Goal: Information Seeking & Learning: Learn about a topic

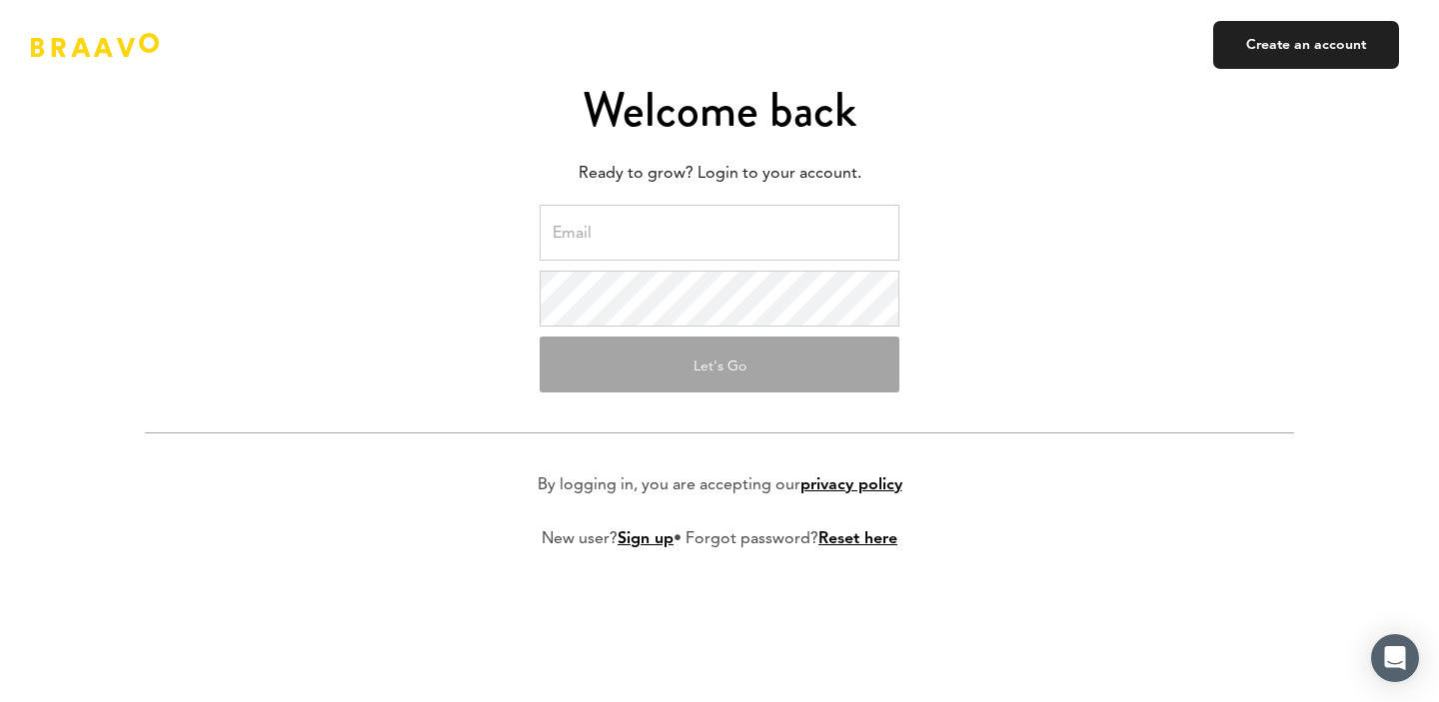
type input "d.isakovich@myorganicapps.com"
click at [671, 349] on button "Let's Go" at bounding box center [720, 365] width 360 height 56
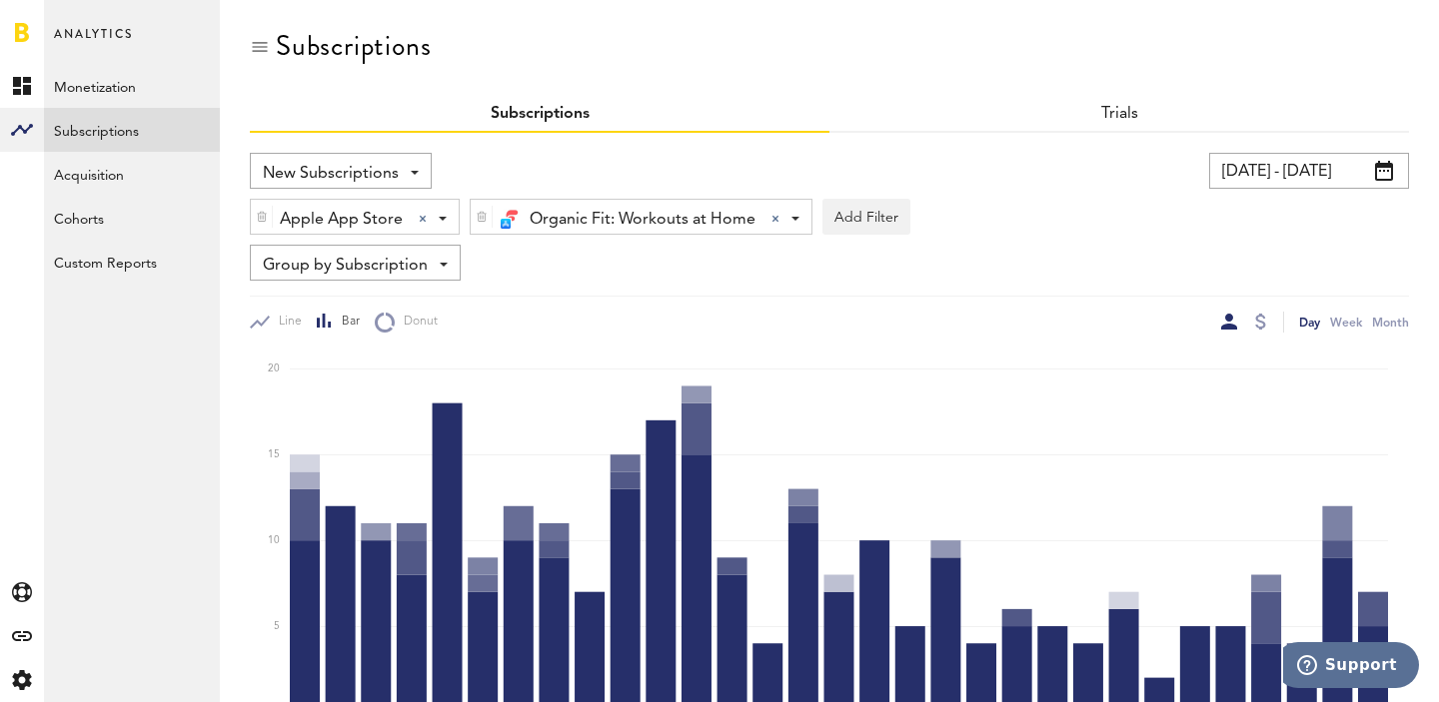
click at [1316, 172] on input "[DATE] - [DATE]" at bounding box center [1309, 171] width 200 height 36
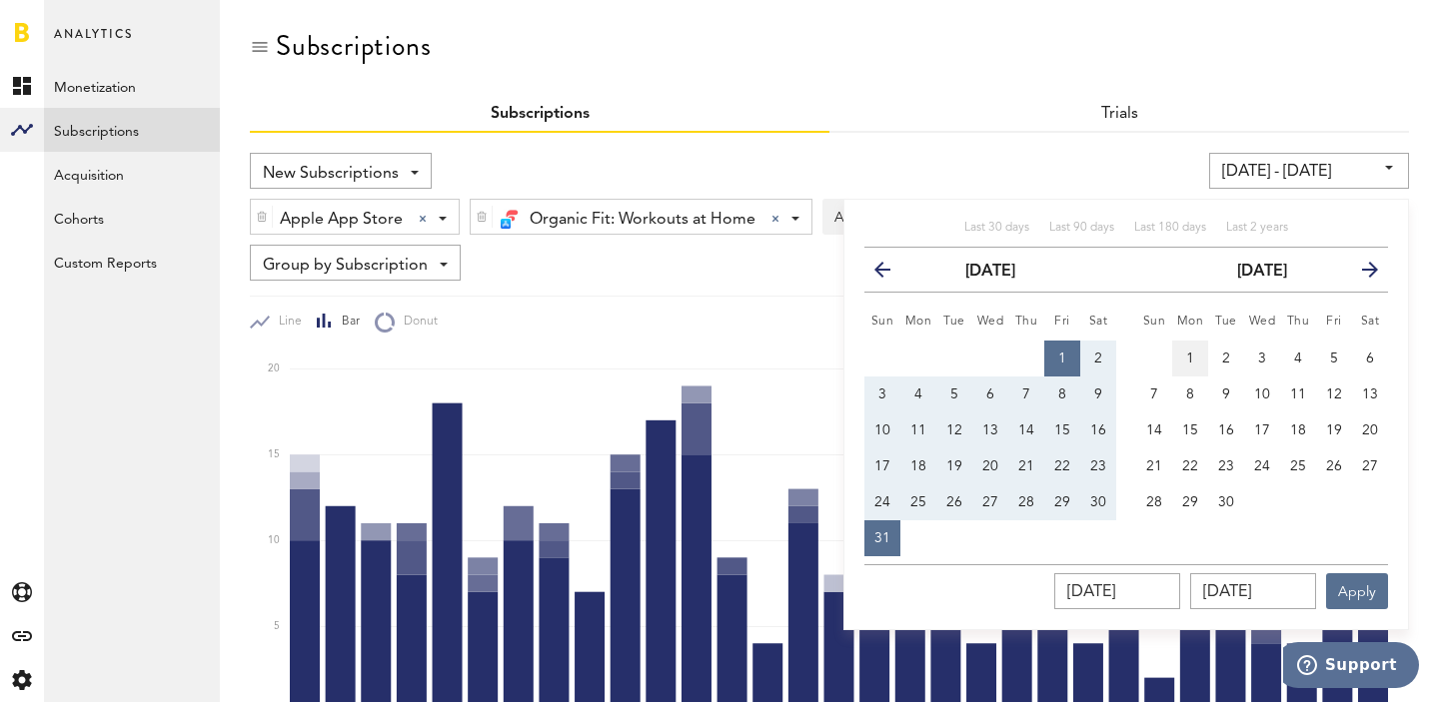
click at [1191, 352] on span "1" at bounding box center [1190, 359] width 8 height 14
type input "[DATE] - [DATE]"
type input "[DATE]"
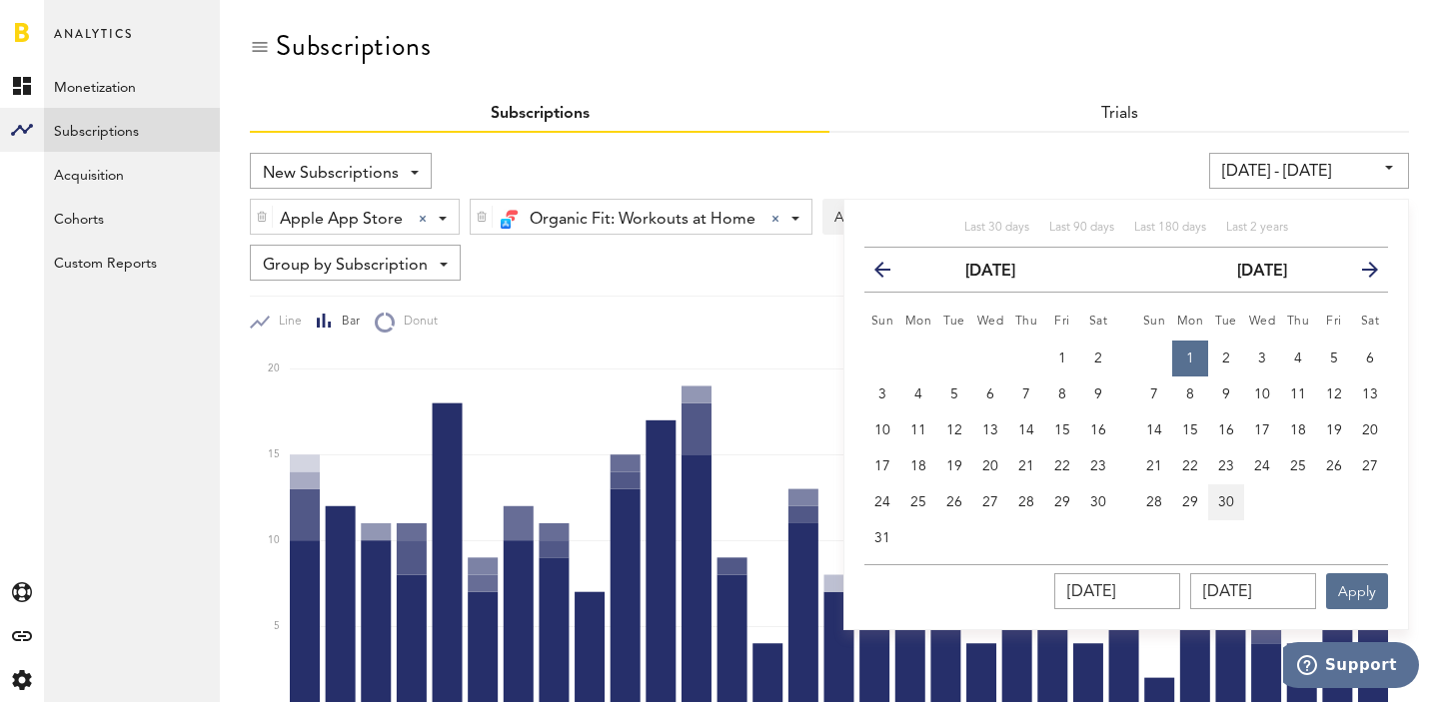
click at [1231, 496] on span "30" at bounding box center [1226, 503] width 16 height 14
type input "[DATE] - [DATE]"
type input "[DATE]"
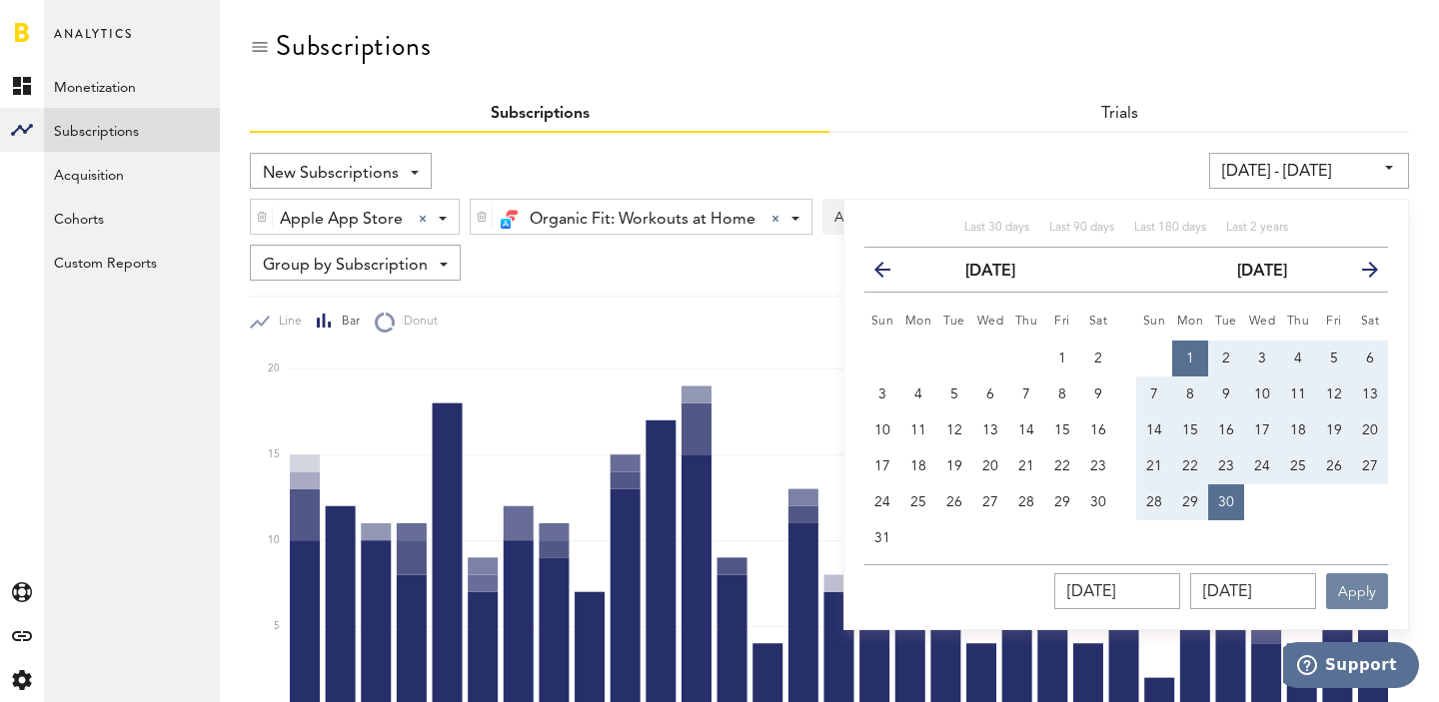
click at [1358, 589] on button "Apply" at bounding box center [1357, 591] width 62 height 36
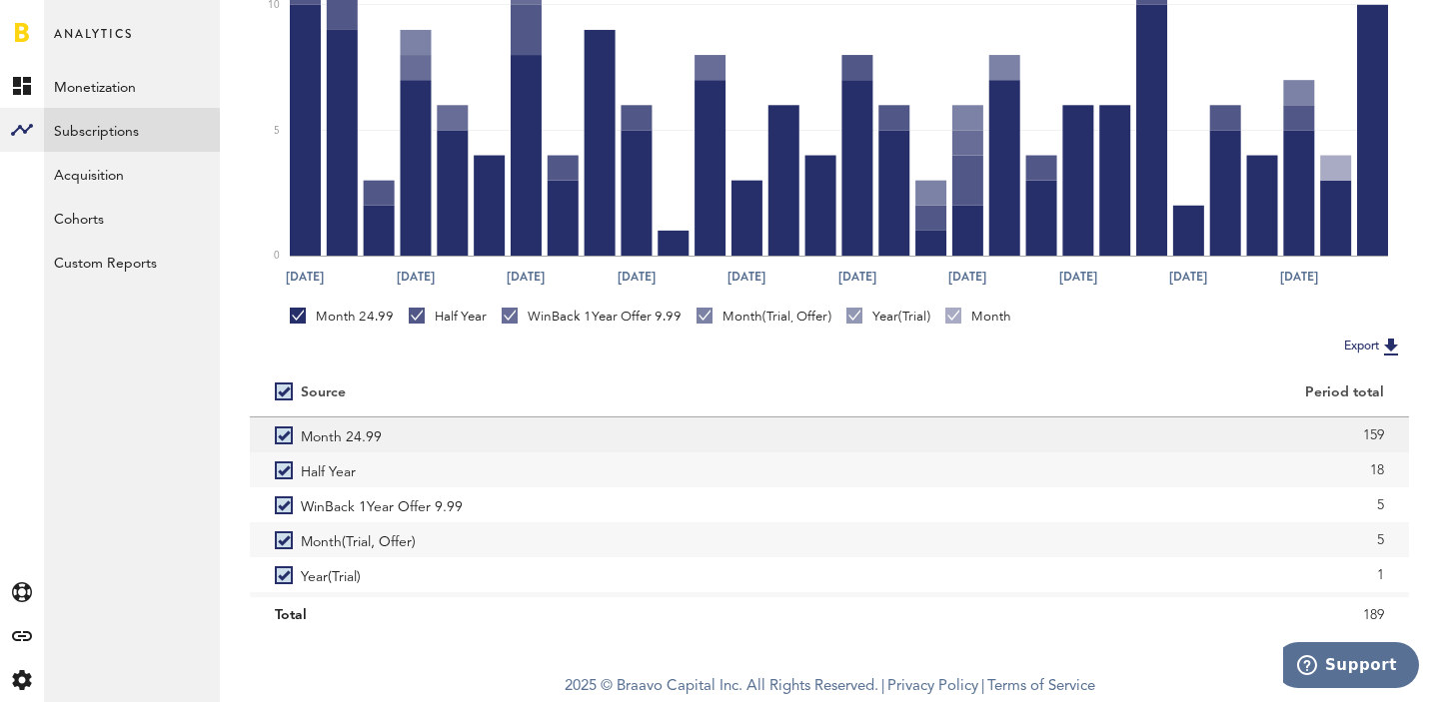
click at [1378, 427] on div "159" at bounding box center [1119, 436] width 530 height 30
copy div "159"
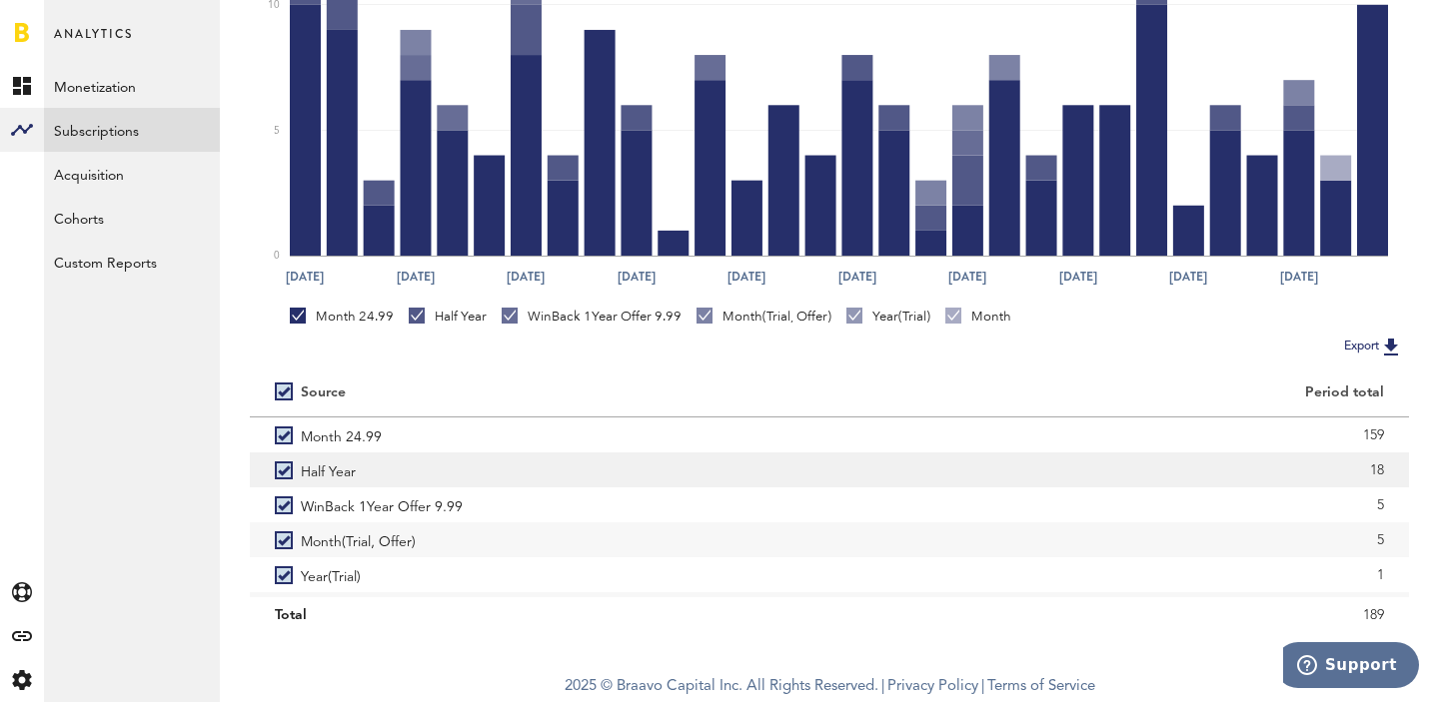
click at [1378, 467] on div "18" at bounding box center [1119, 471] width 530 height 30
copy div "18"
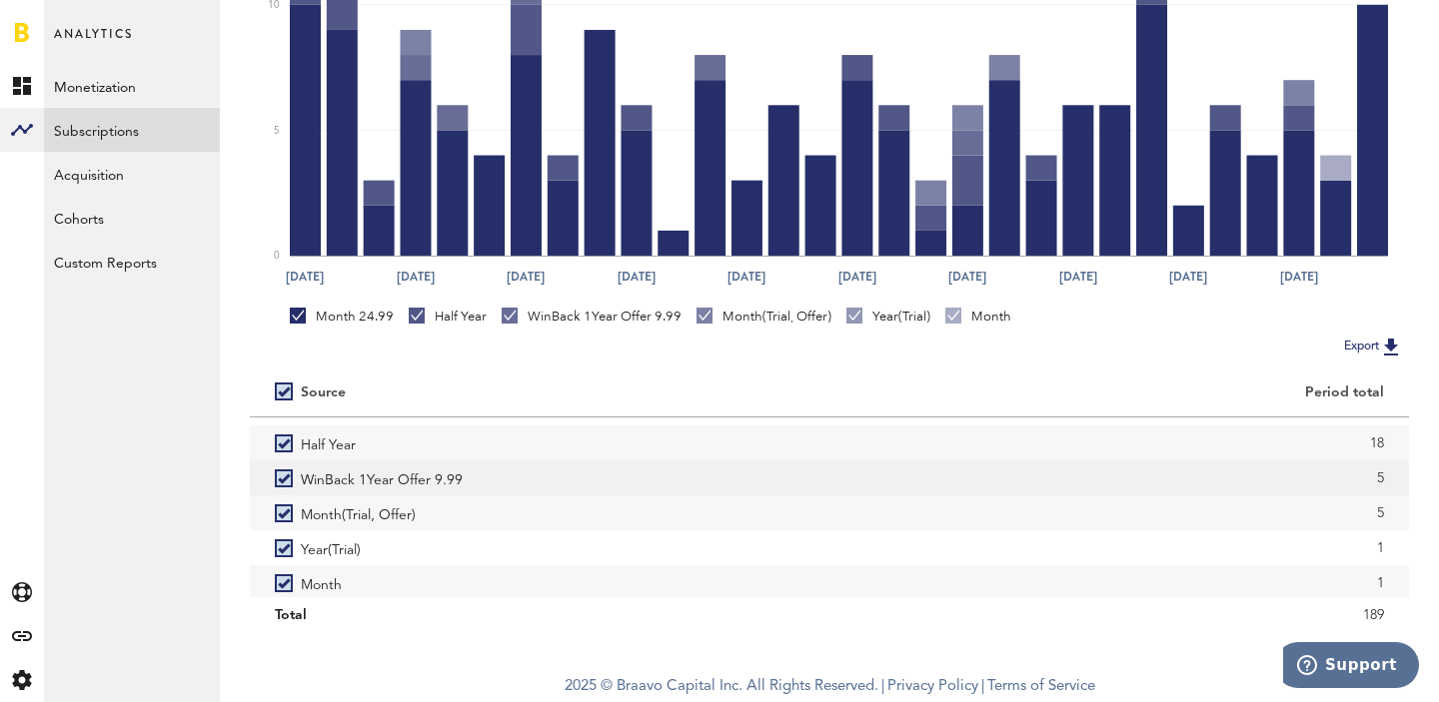
scroll to position [32, 0]
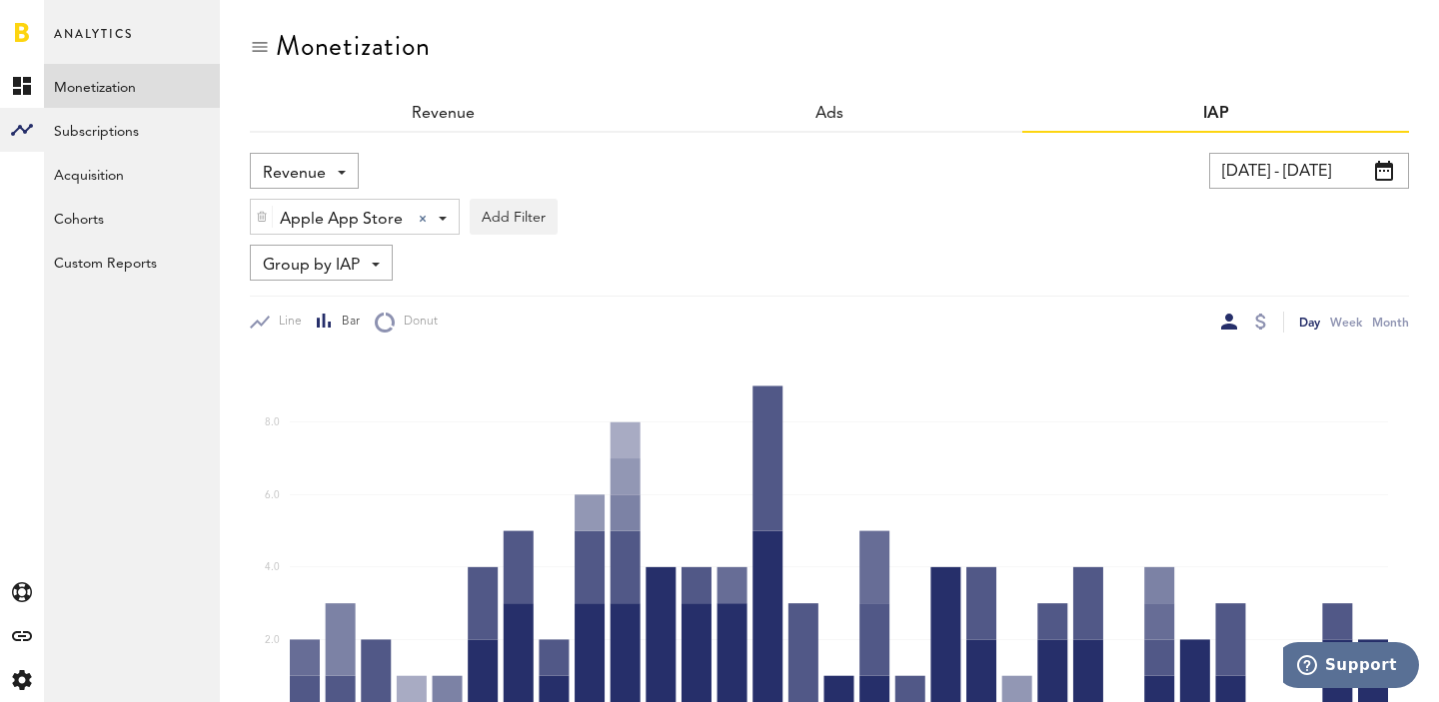
click at [1252, 162] on input "[DATE] - [DATE]" at bounding box center [1309, 171] width 200 height 36
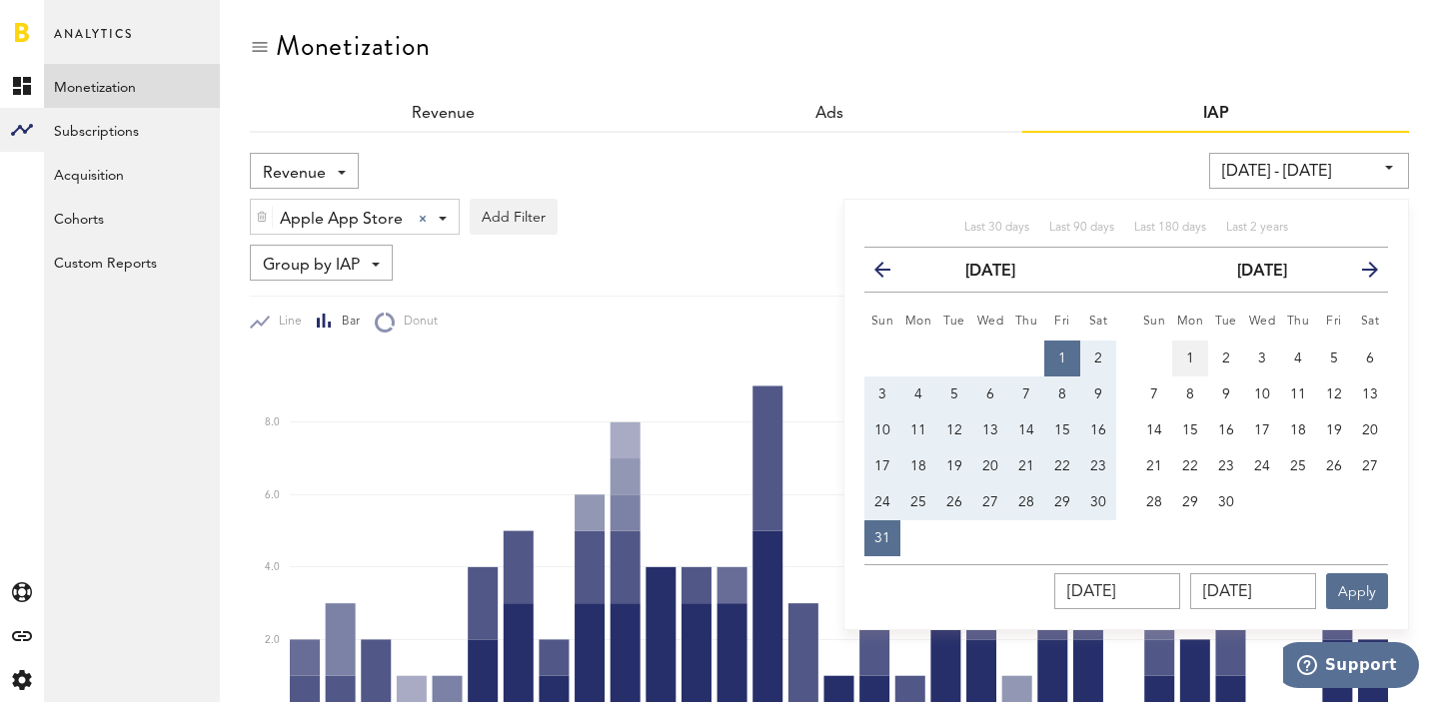
click at [1190, 358] on span "1" at bounding box center [1190, 359] width 8 height 14
type input "09/01/25 - 09/01/25"
type input "[DATE]"
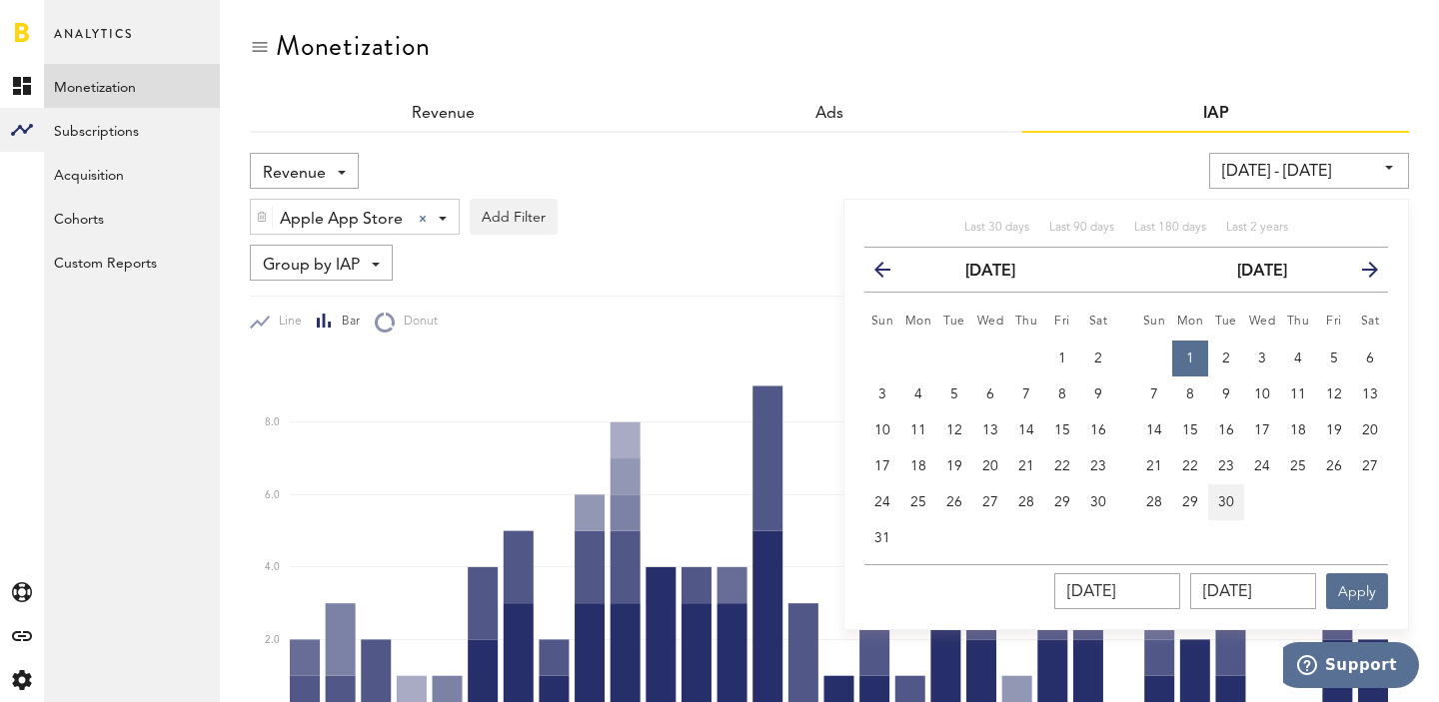
click at [1224, 499] on span "30" at bounding box center [1226, 503] width 16 height 14
type input "[DATE] - [DATE]"
type input "[DATE]"
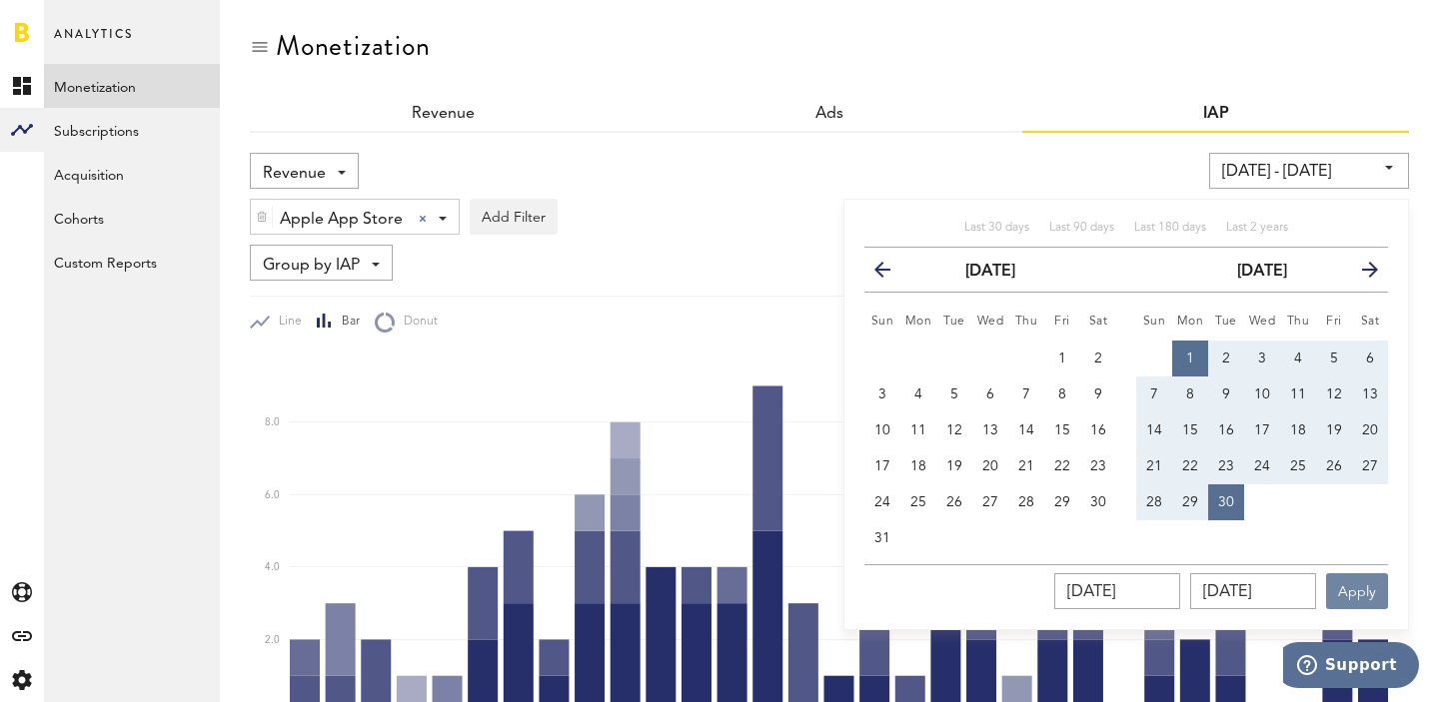
click at [1341, 580] on button "Apply" at bounding box center [1357, 591] width 62 height 36
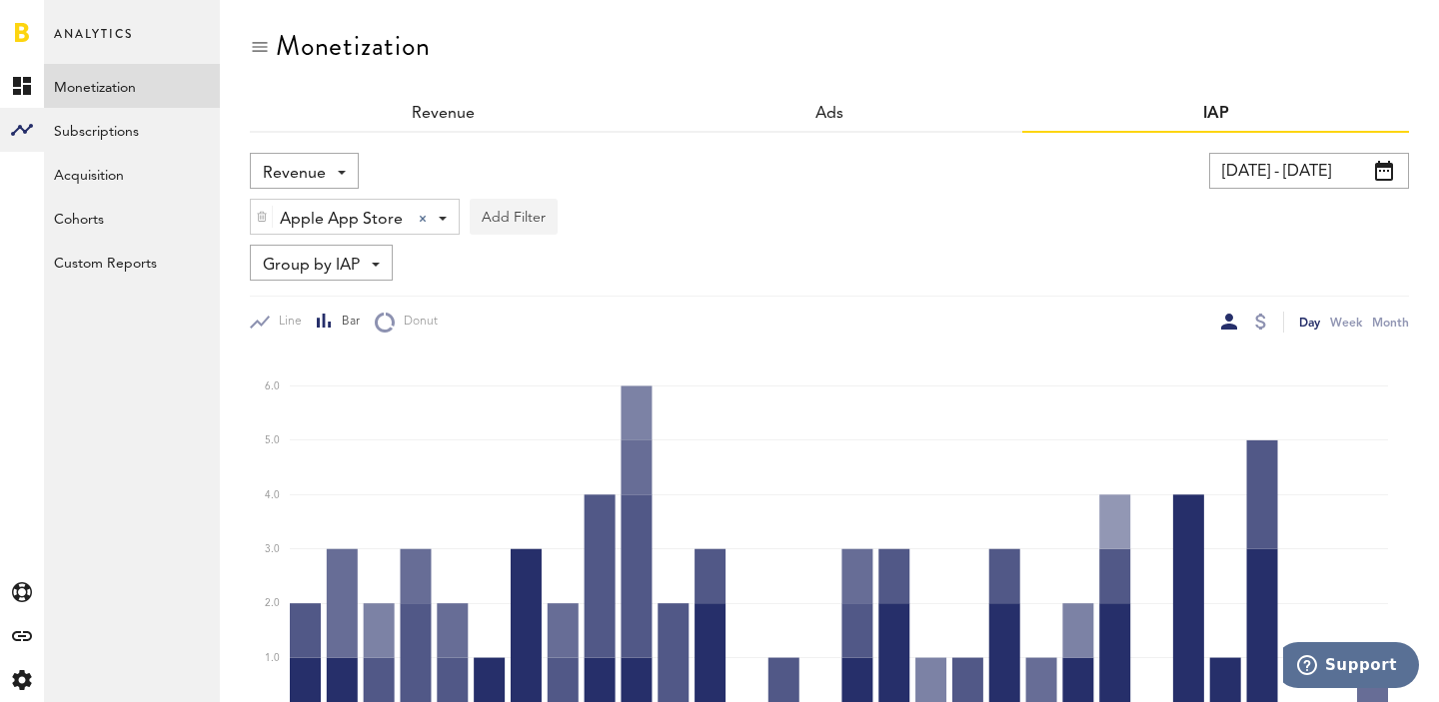
click at [537, 227] on button "Add Filter" at bounding box center [514, 217] width 88 height 36
click at [679, 236] on div "Revenue Revenue Refunds 09/01/25 - 09/30/25 Last 30 days Last 90 days Last 180 …" at bounding box center [829, 243] width 1159 height 180
click at [369, 261] on div "Group by IAP Group by IAP Group by Platform Group by App Group by Country" at bounding box center [321, 263] width 143 height 36
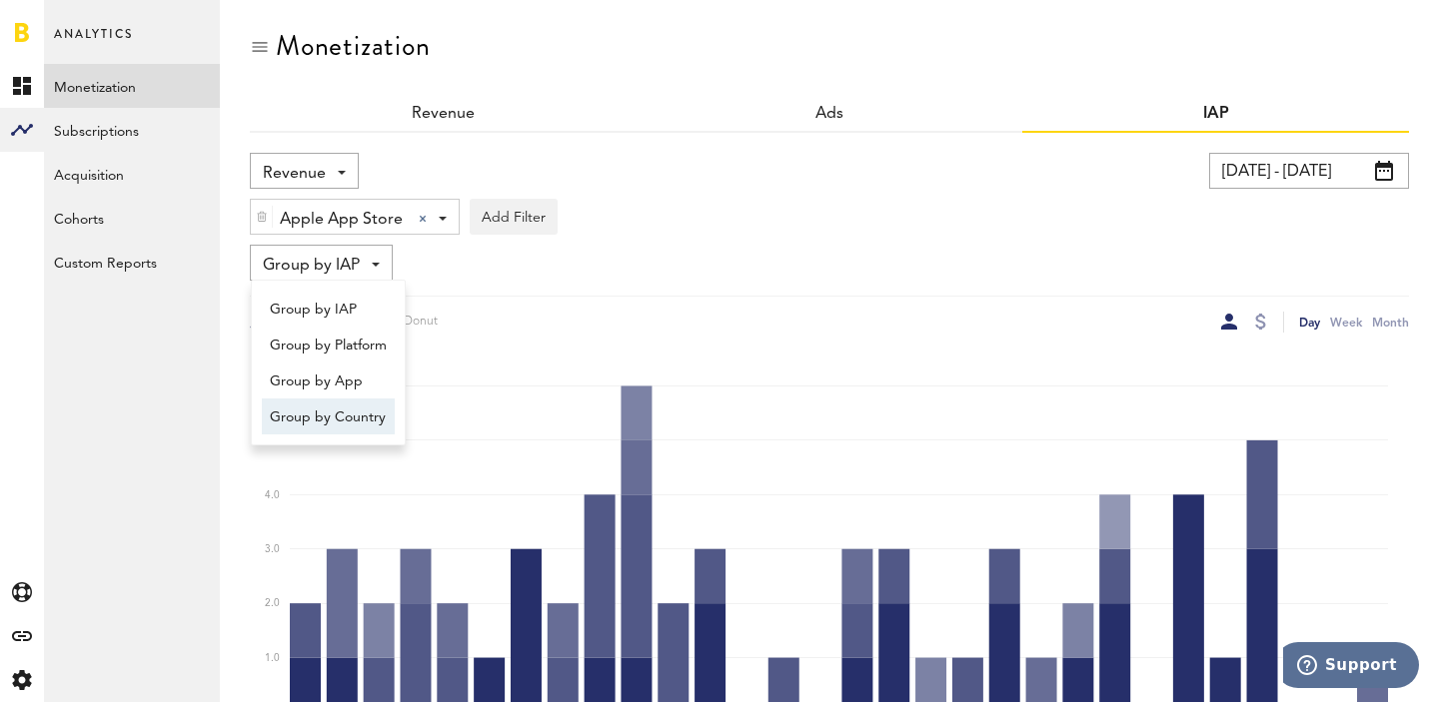
click at [357, 417] on span "Group by Country" at bounding box center [328, 418] width 117 height 34
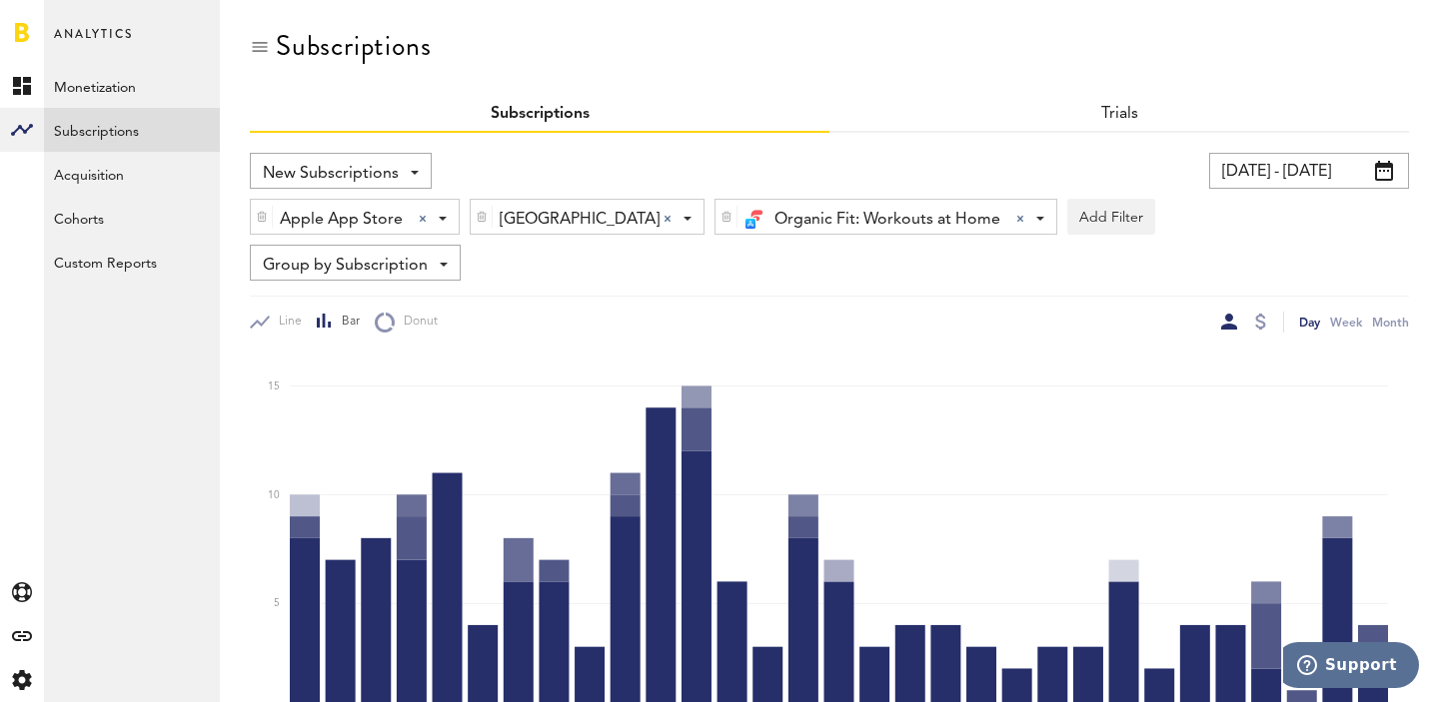
click at [1283, 166] on input "[DATE] - [DATE]" at bounding box center [1309, 171] width 200 height 36
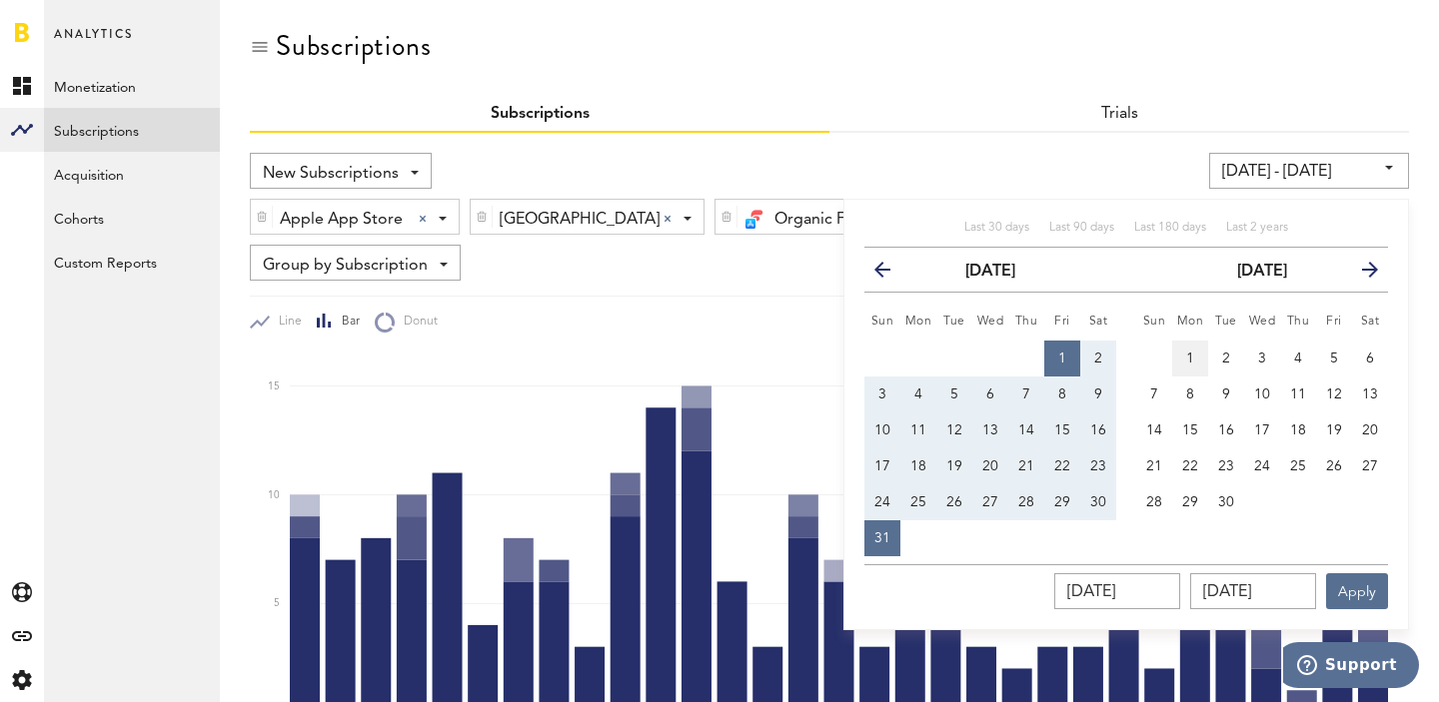
click at [1199, 349] on button "1" at bounding box center [1190, 359] width 36 height 36
type input "09/01/25 - 09/01/25"
type input "[DATE]"
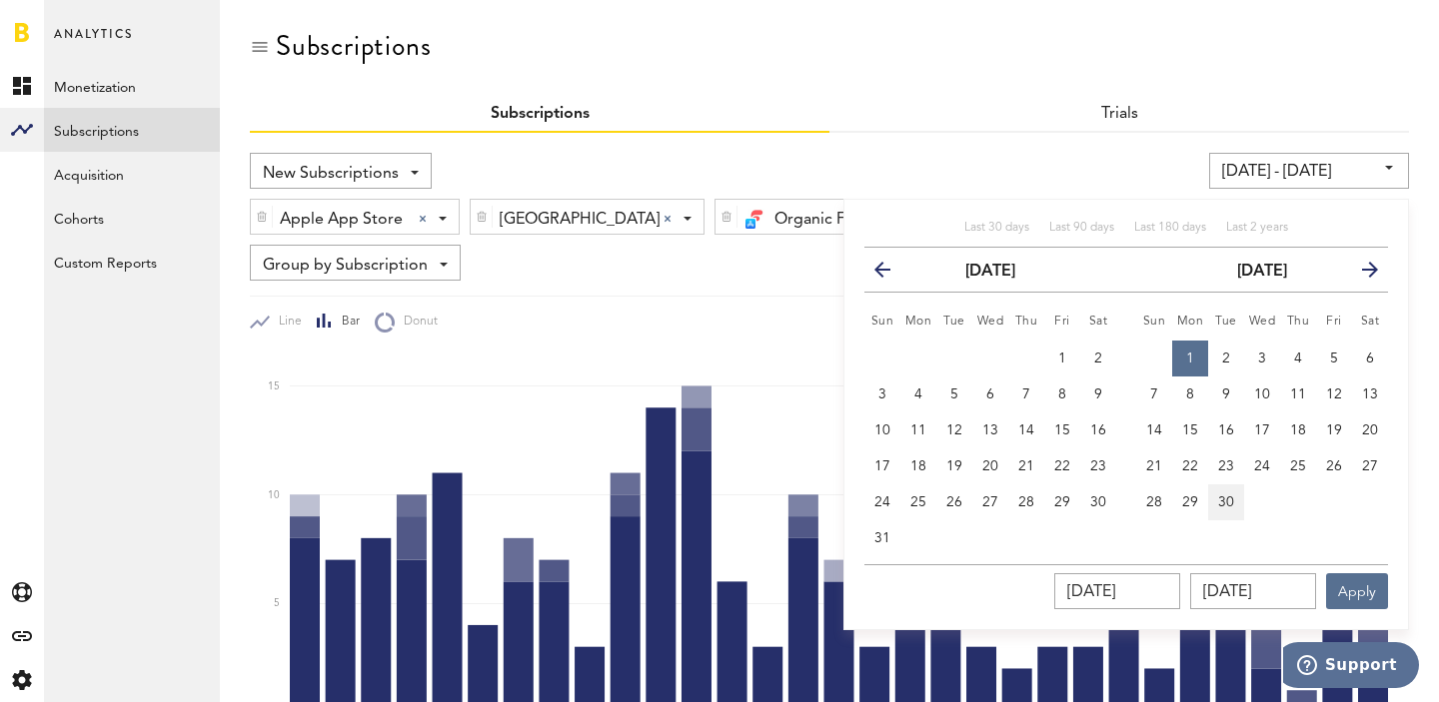
click at [1227, 511] on button "30" at bounding box center [1226, 503] width 36 height 36
type input "[DATE] - [DATE]"
type input "[DATE]"
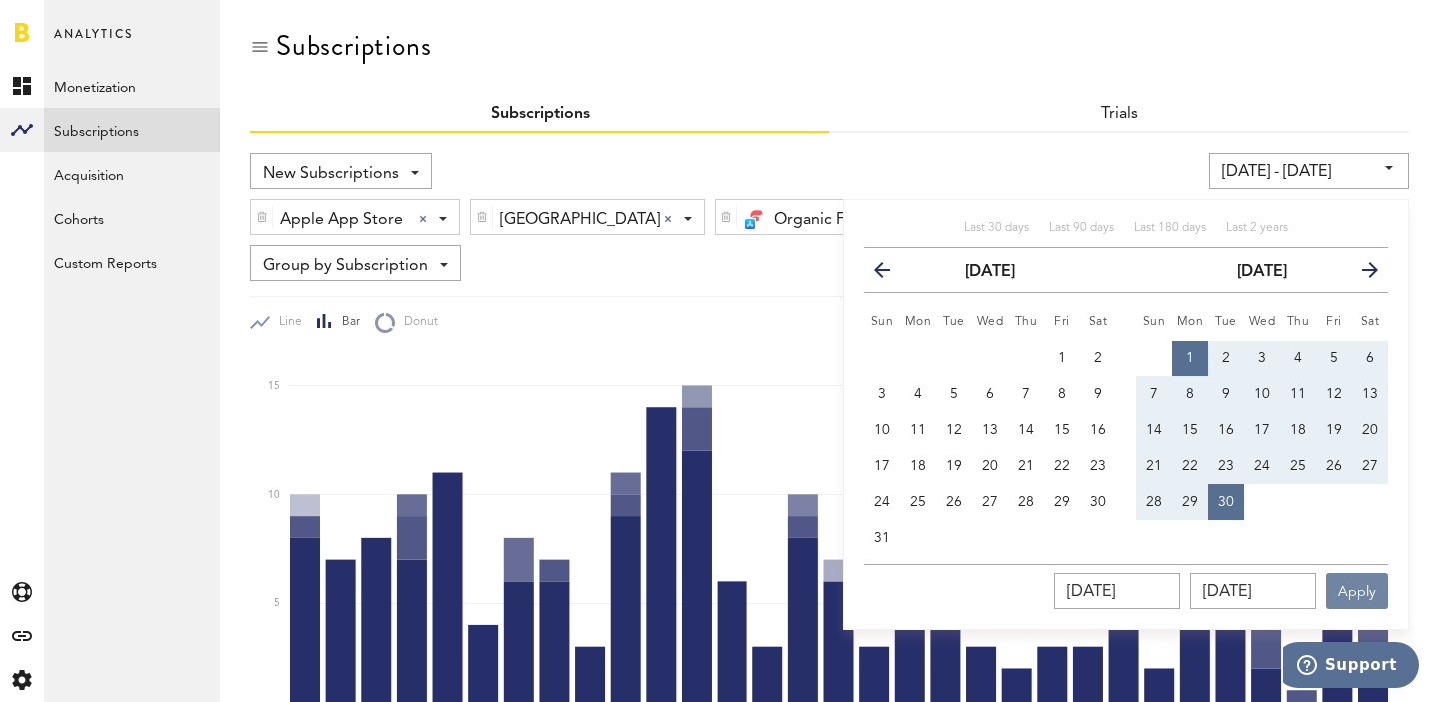
click at [1345, 588] on button "Apply" at bounding box center [1357, 591] width 62 height 36
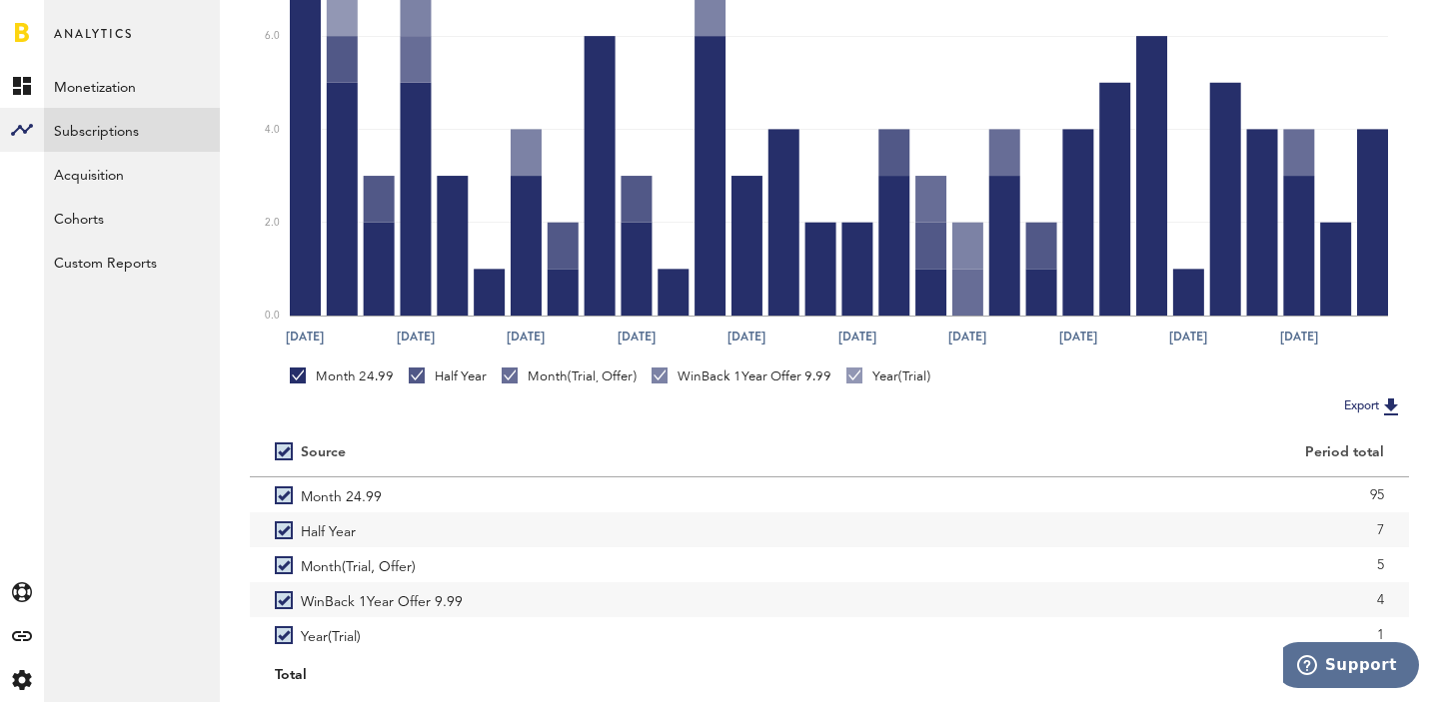
scroll to position [457, 0]
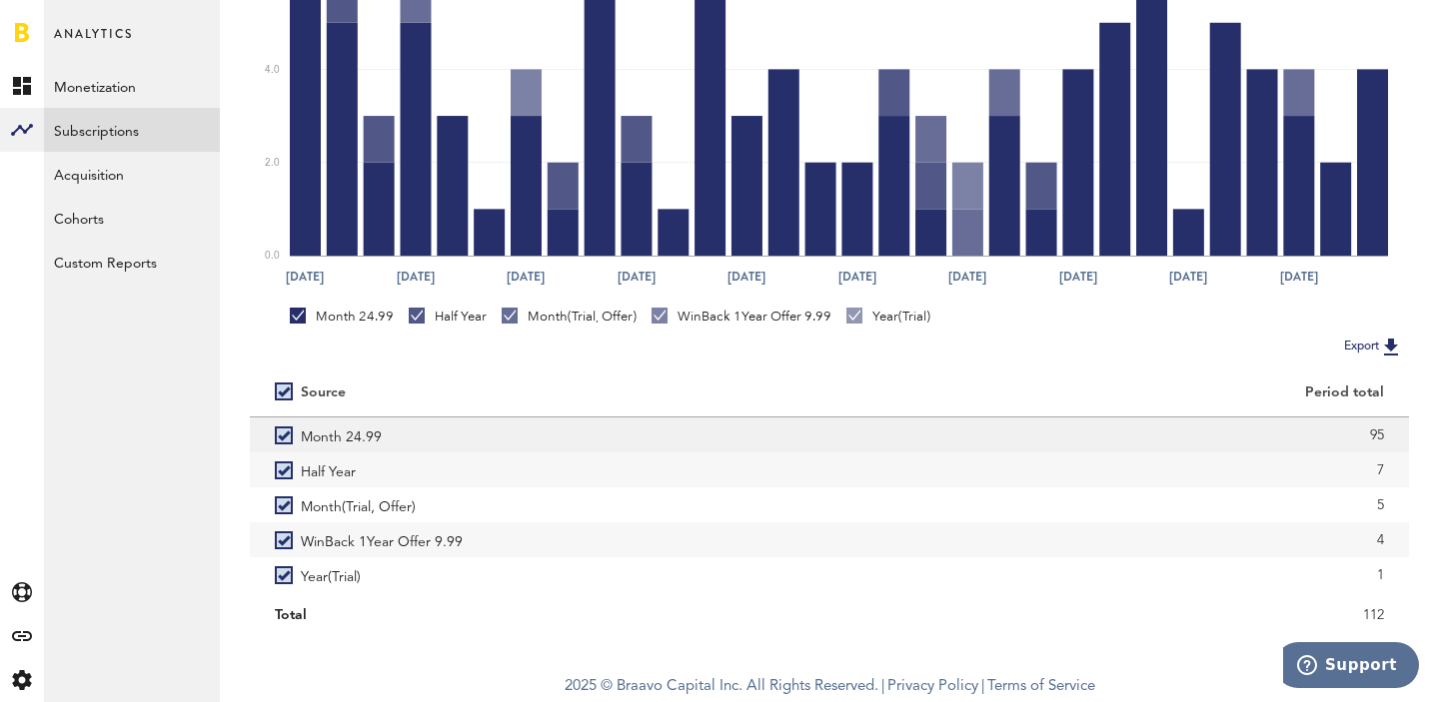
click at [1377, 432] on div "95" at bounding box center [1119, 436] width 530 height 30
copy div "95"
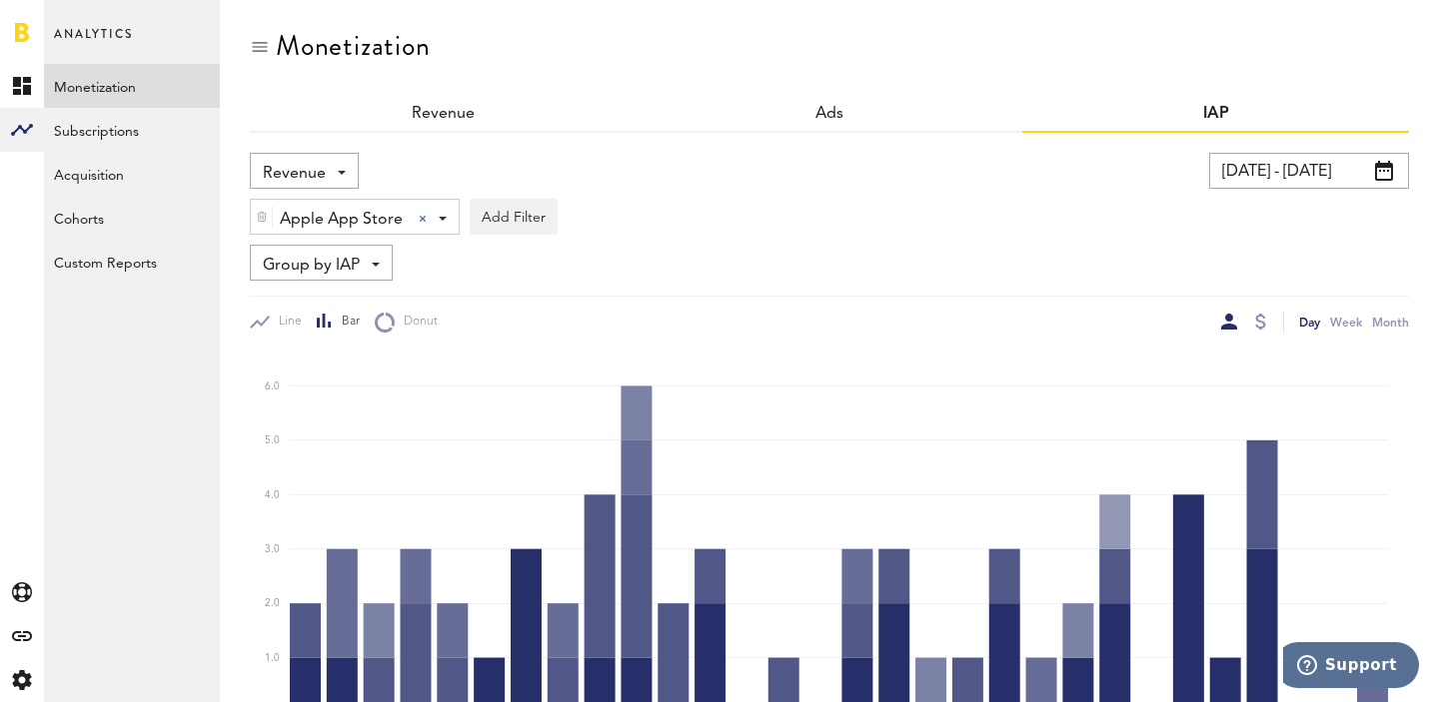
click at [355, 259] on span "Group by IAP" at bounding box center [311, 266] width 97 height 34
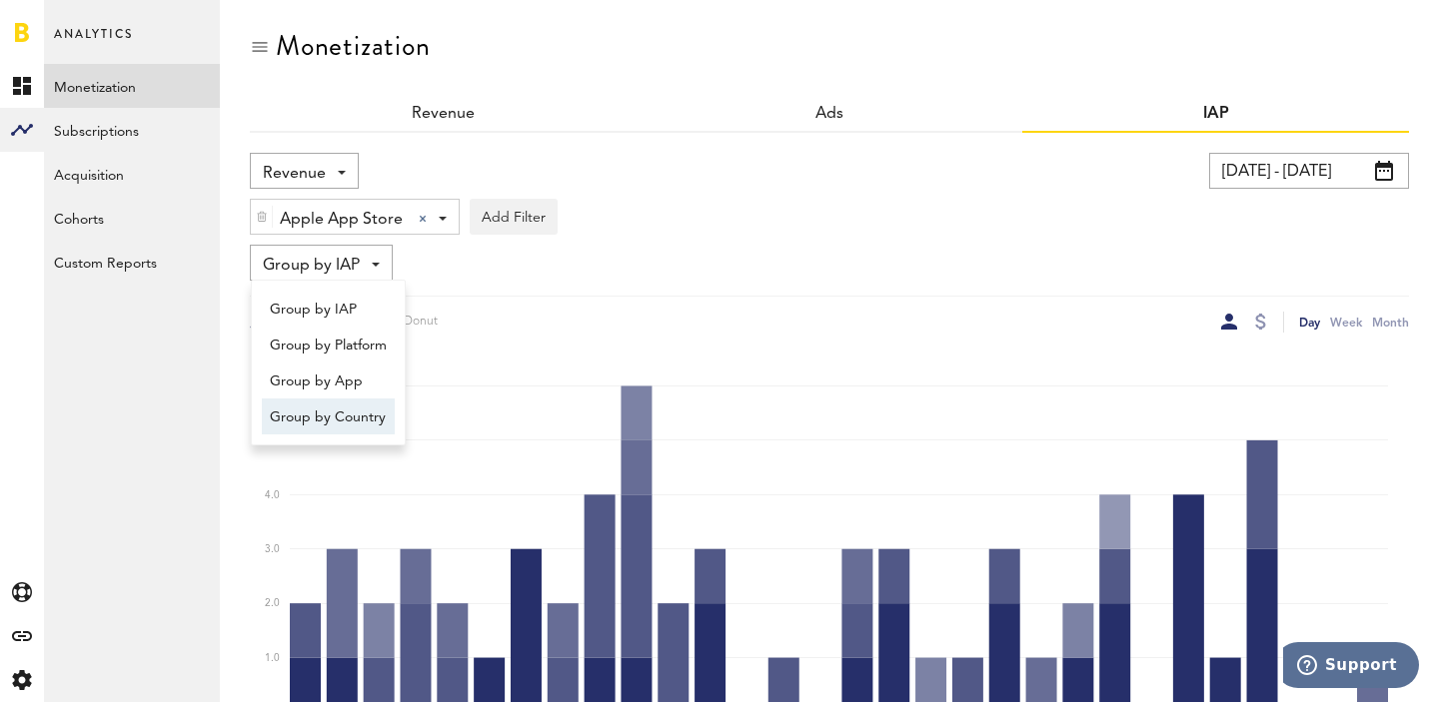
click at [352, 416] on span "Group by Country" at bounding box center [328, 418] width 117 height 34
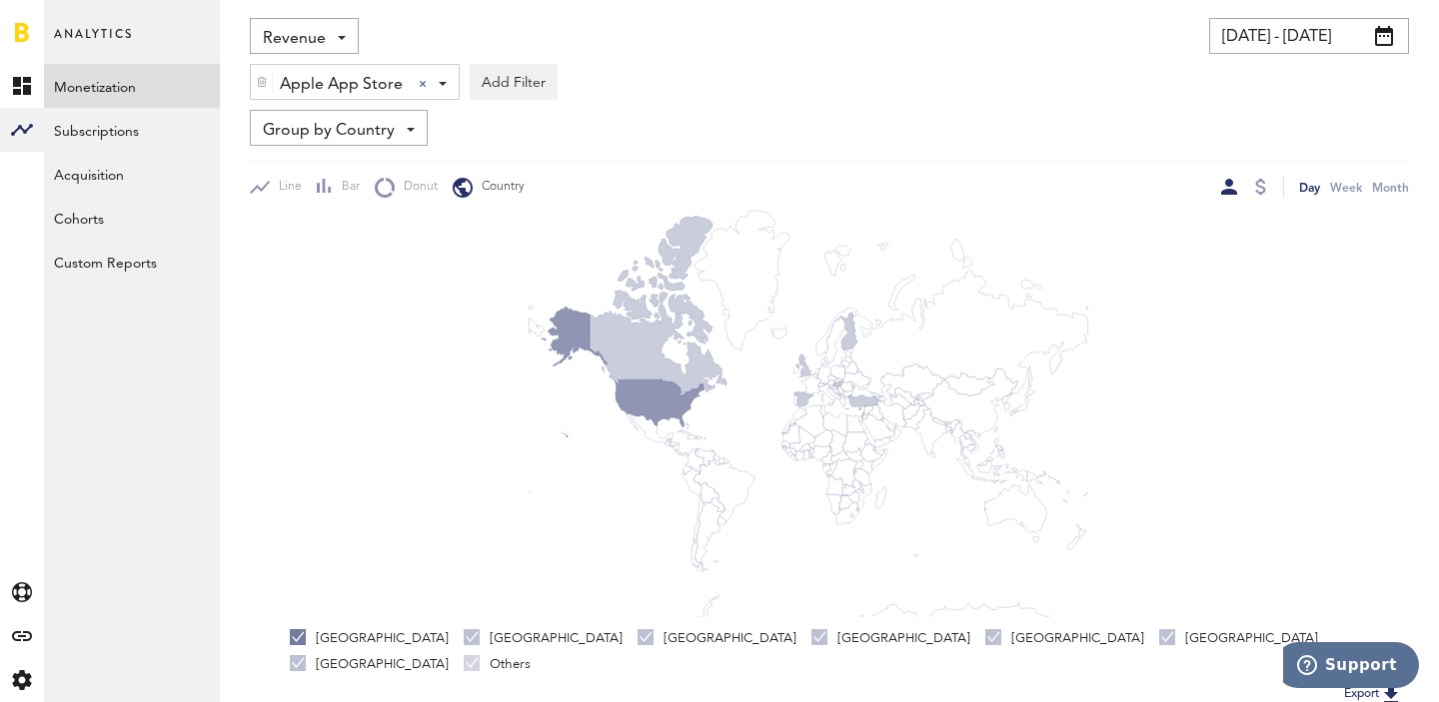
scroll to position [66, 0]
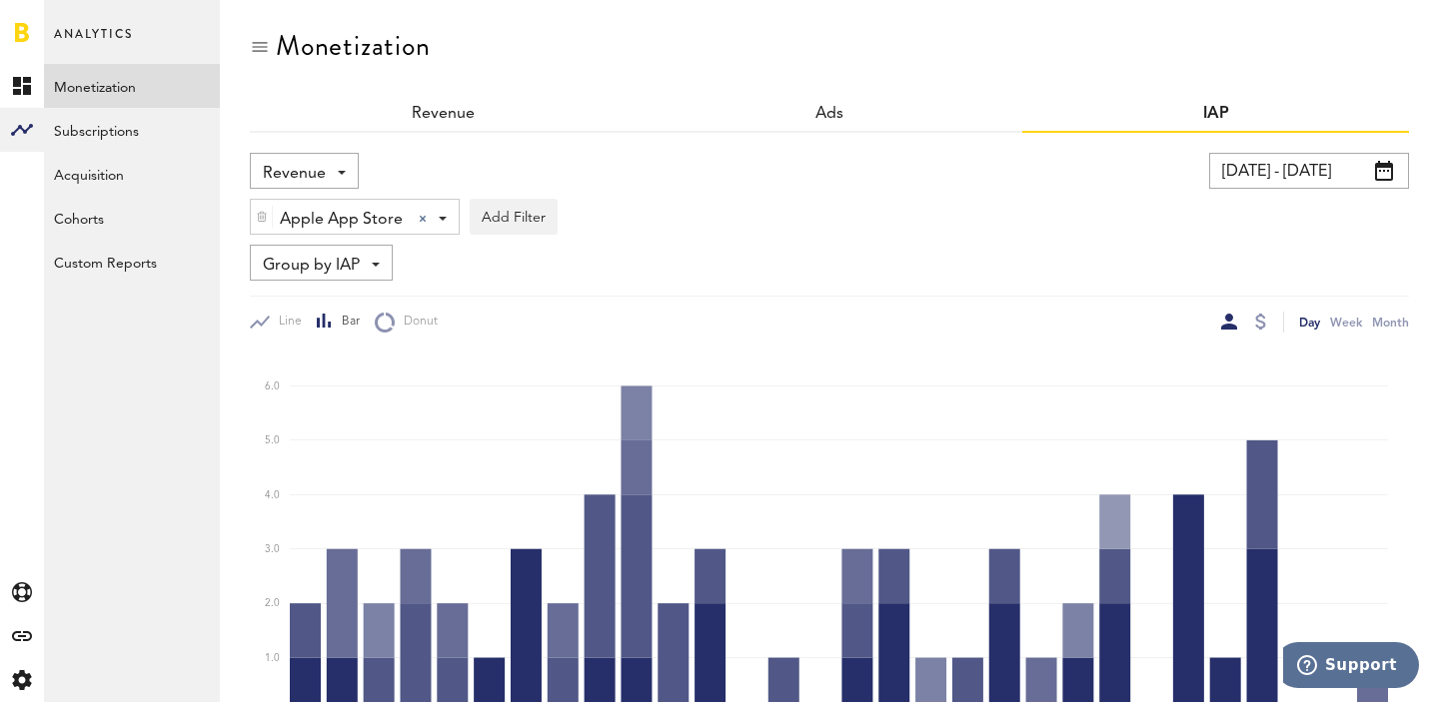
click at [1315, 171] on input "[DATE] - [DATE]" at bounding box center [1309, 171] width 200 height 36
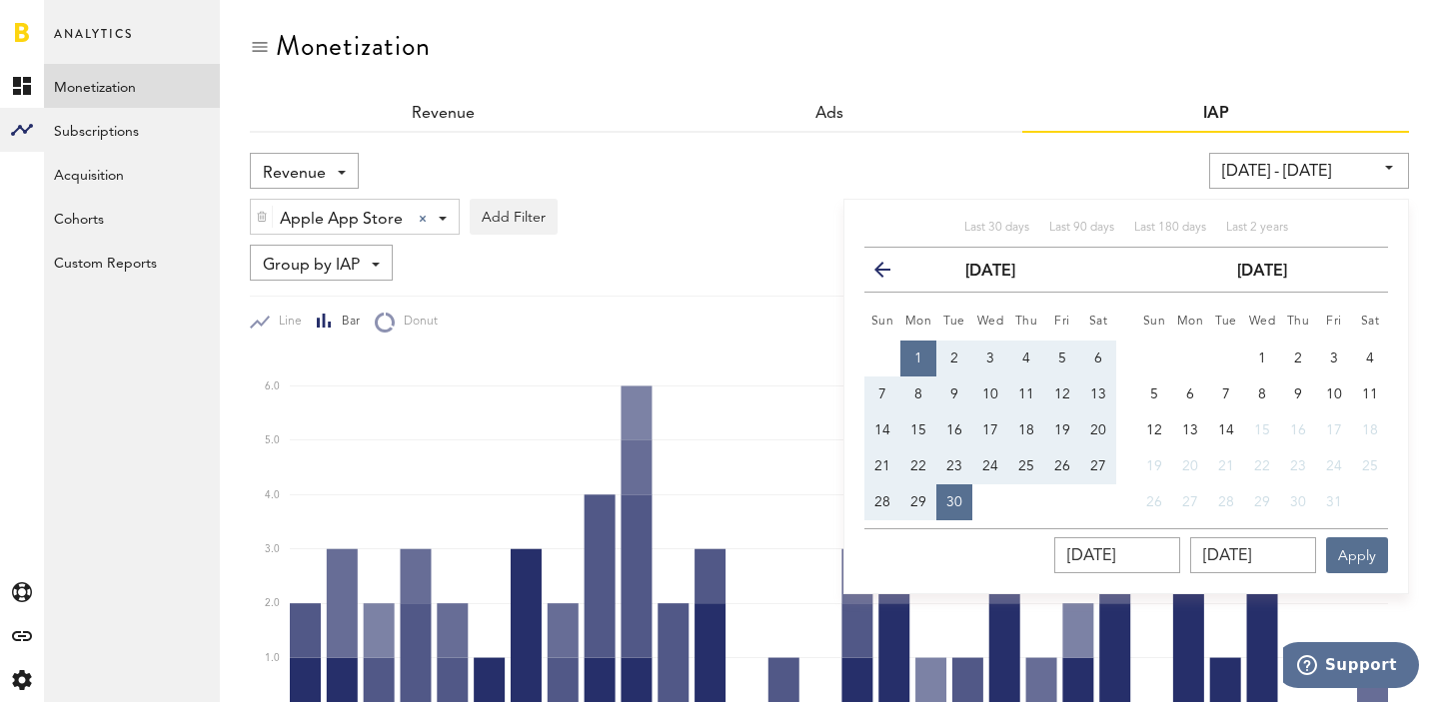
click at [1040, 162] on div "[DATE] - [DATE] Last 30 days Last 90 days Last 180 days Last 2 years previous […" at bounding box center [1096, 171] width 625 height 36
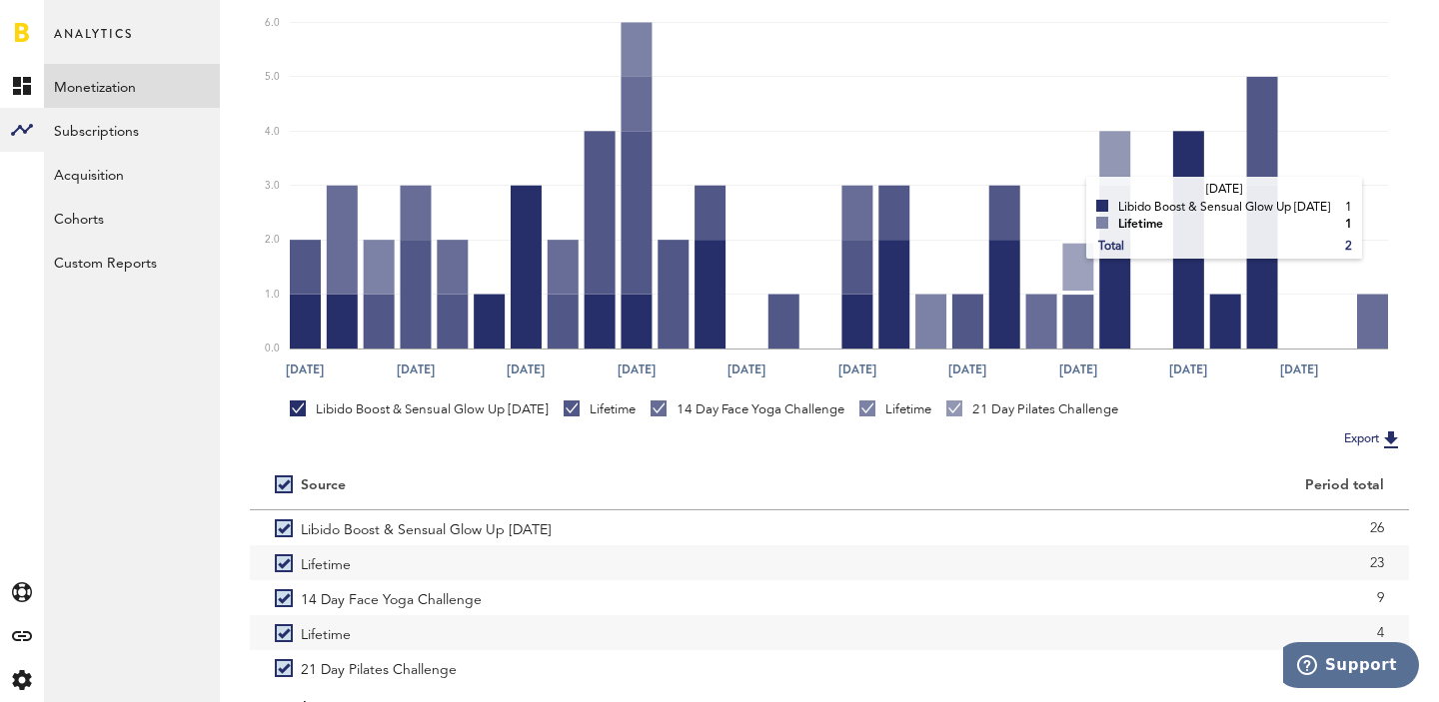
scroll to position [179, 0]
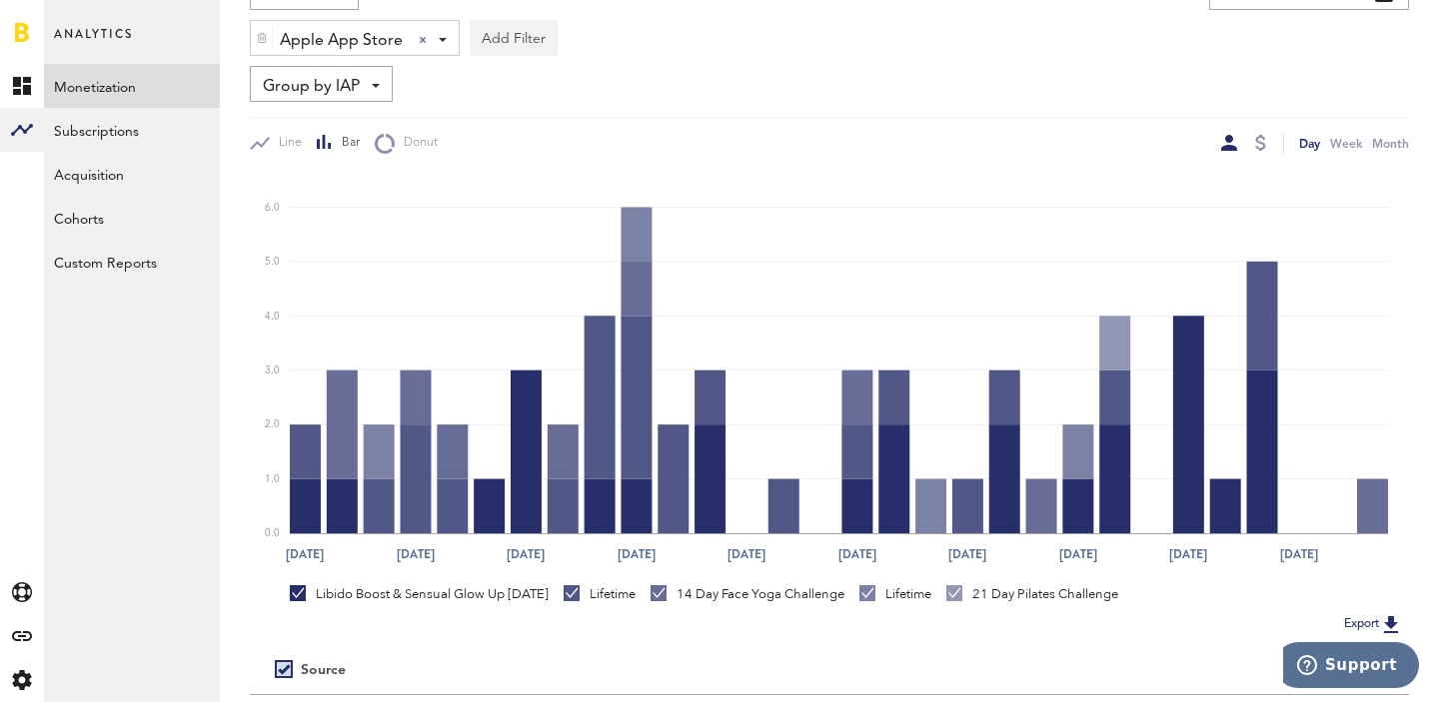
click at [509, 50] on button "Add Filter" at bounding box center [514, 38] width 88 height 36
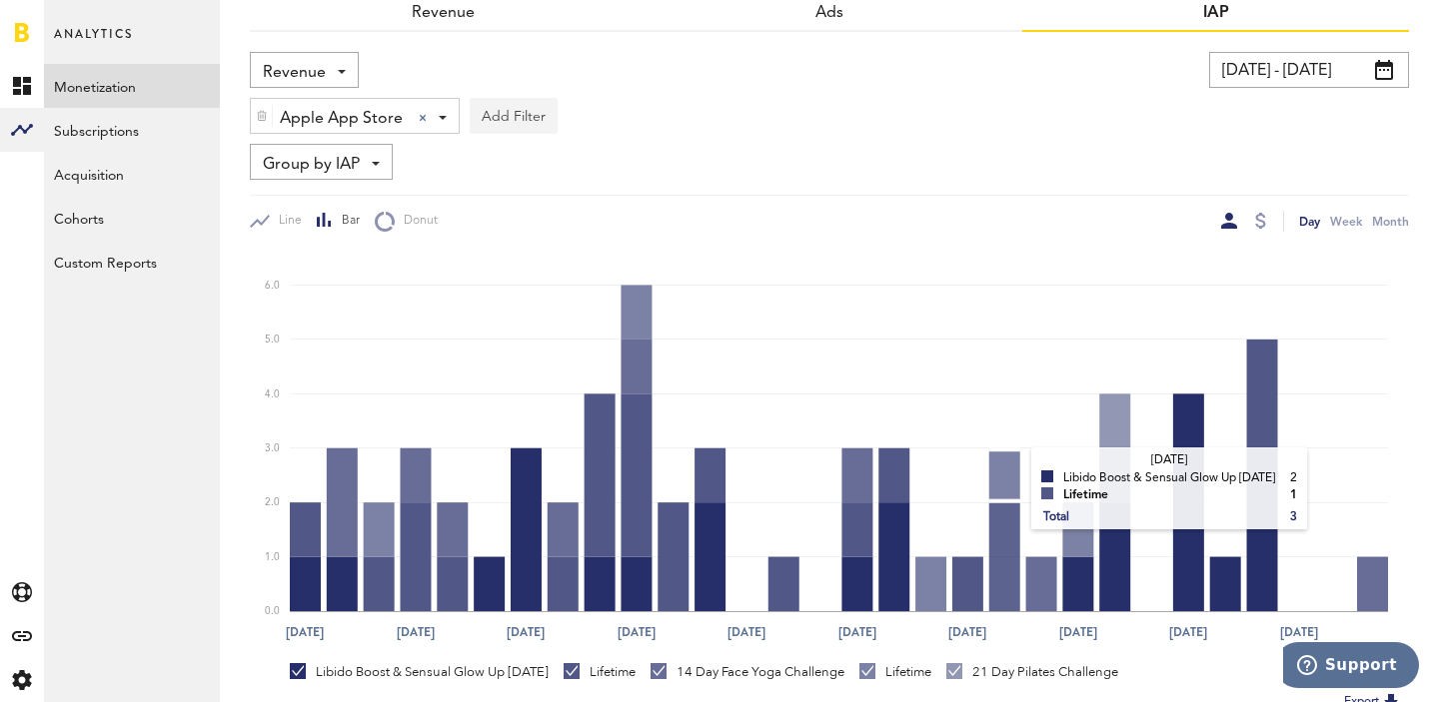
scroll to position [96, 0]
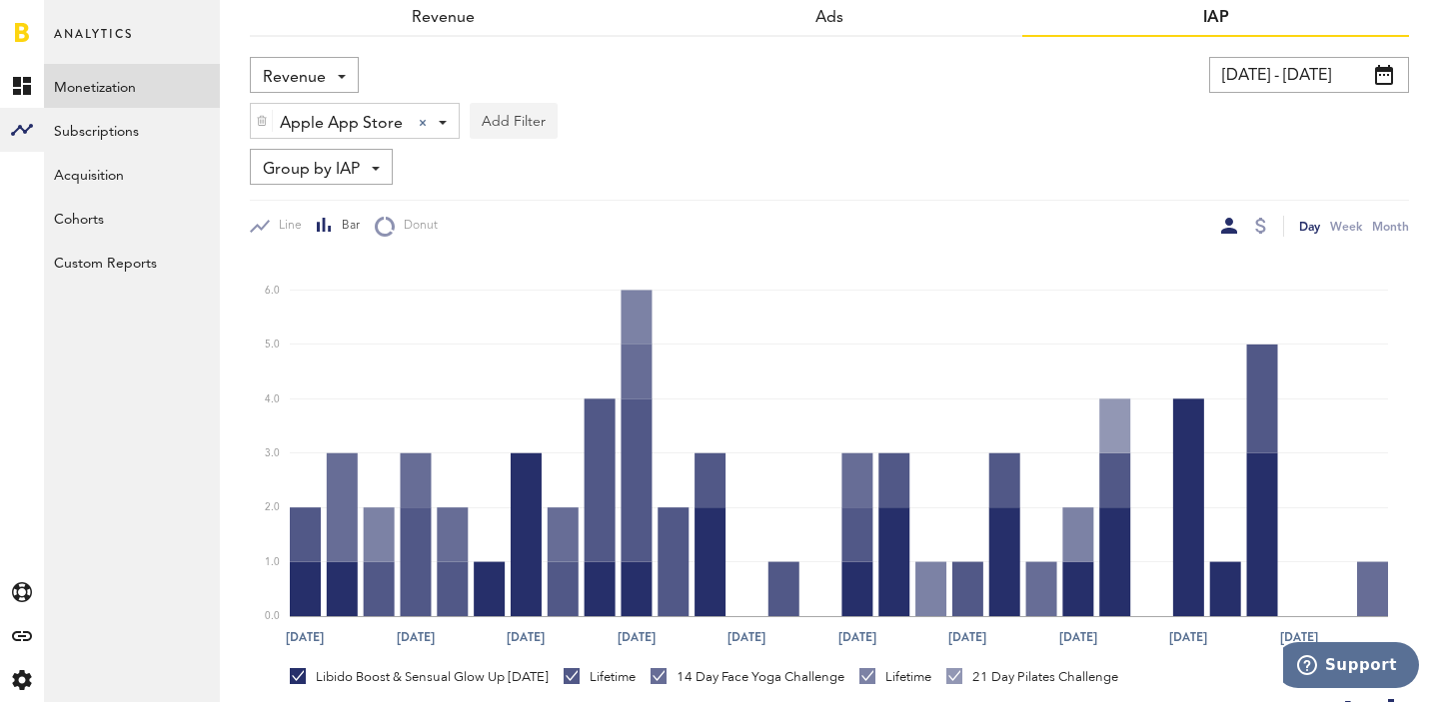
click at [508, 116] on button "Add Filter" at bounding box center [514, 121] width 88 height 36
click at [686, 132] on div "Apple App Store Apple App Store Apple App Store Google Play Add Filter Platform…" at bounding box center [829, 116] width 1159 height 46
click at [341, 178] on span "Group by IAP" at bounding box center [311, 170] width 97 height 34
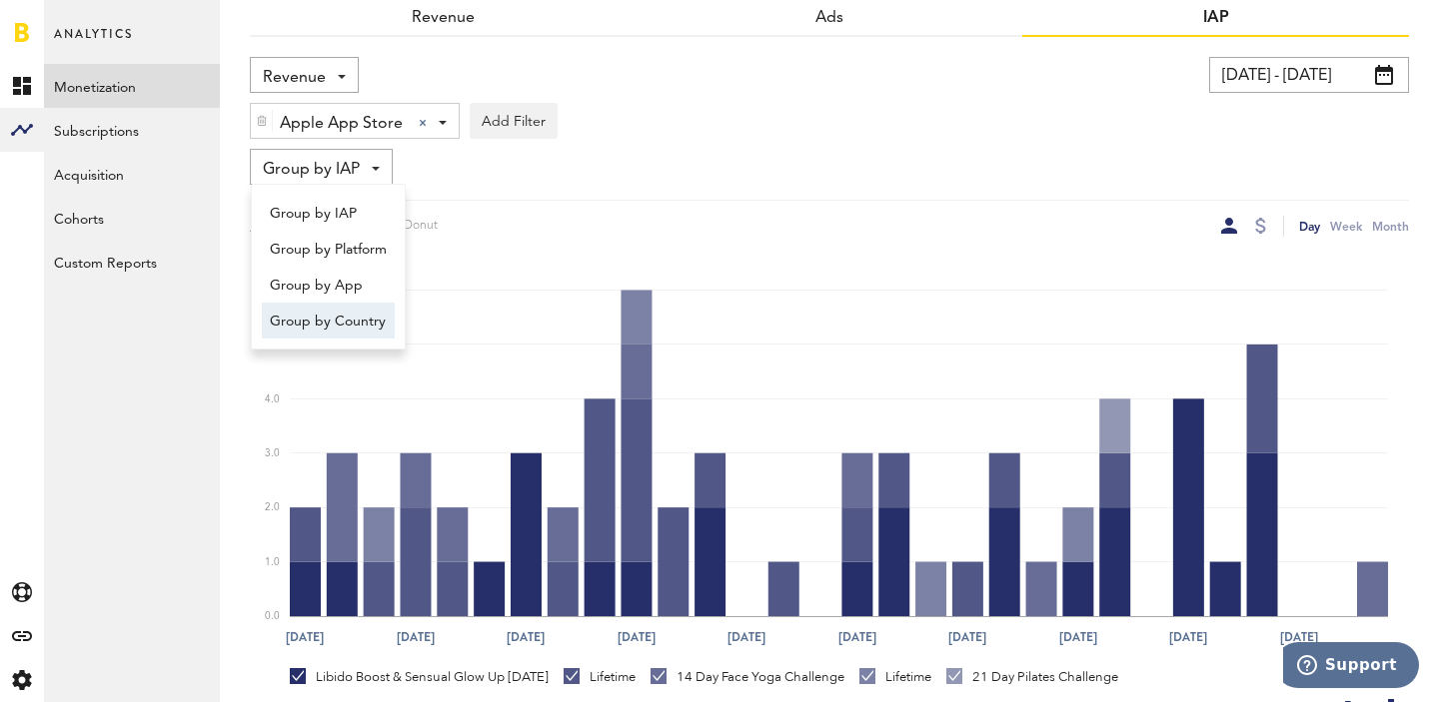
click at [355, 318] on span "Group by Country" at bounding box center [328, 322] width 117 height 34
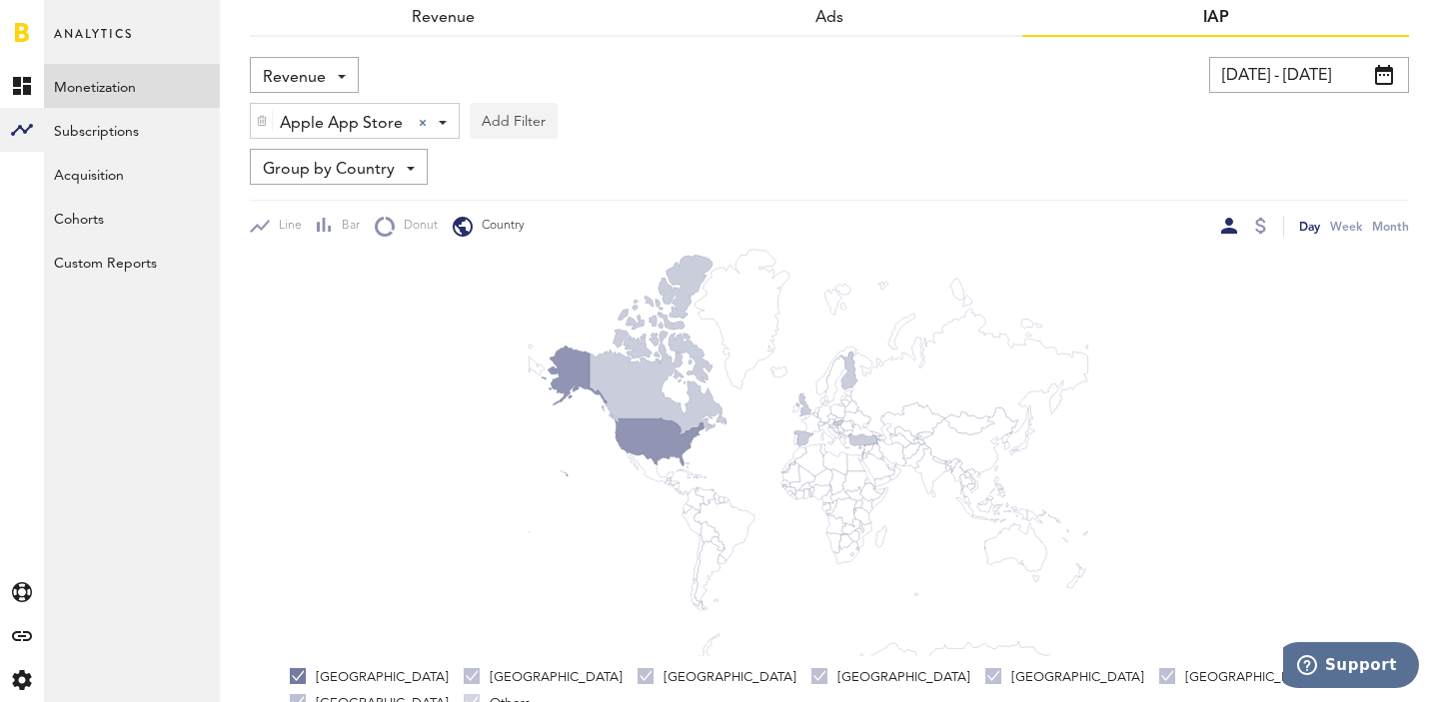
click at [501, 130] on button "Add Filter" at bounding box center [514, 121] width 88 height 36
click at [340, 91] on div "Revenue Revenue Refunds" at bounding box center [304, 75] width 109 height 36
click at [709, 138] on div "Apple App Store Apple App Store Apple App Store Google Play Add Filter Platform…" at bounding box center [829, 116] width 1159 height 46
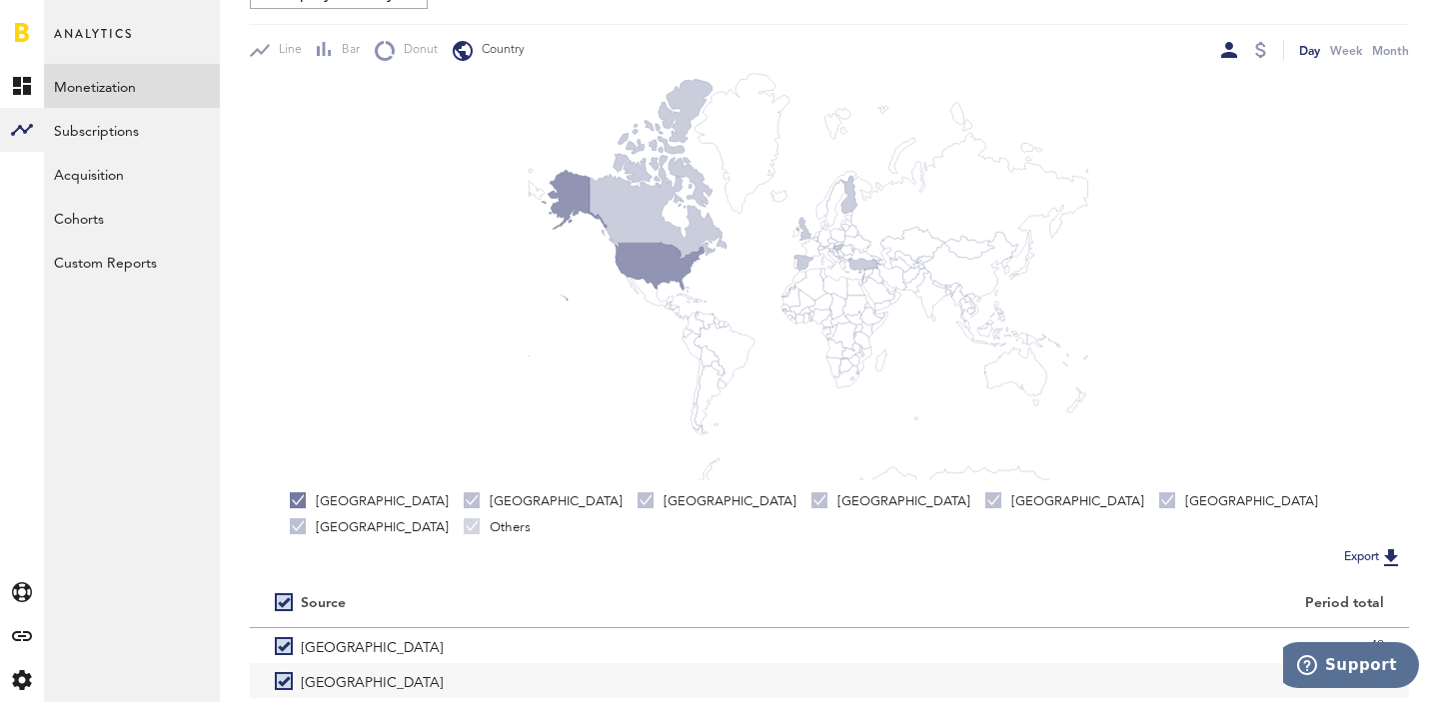
scroll to position [422, 0]
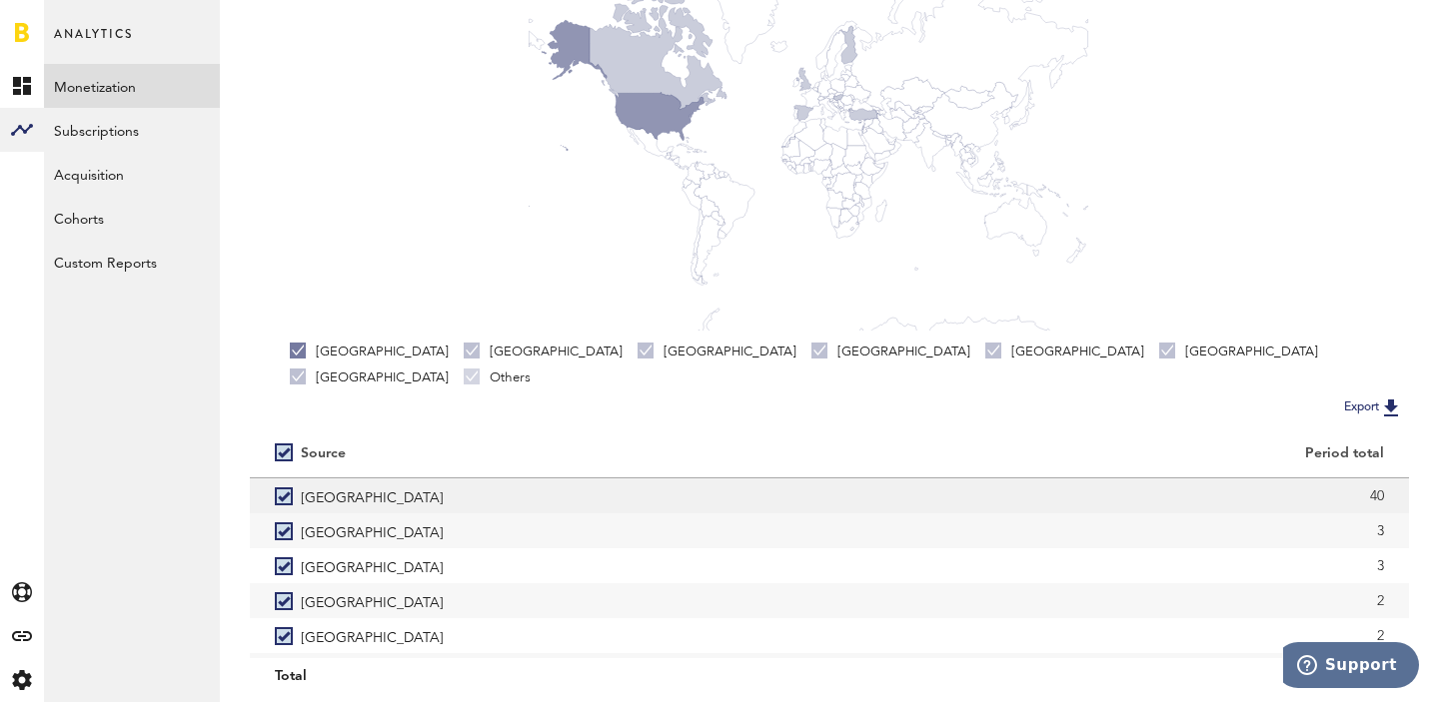
click at [1376, 482] on div "40" at bounding box center [1119, 497] width 530 height 30
copy div "40"
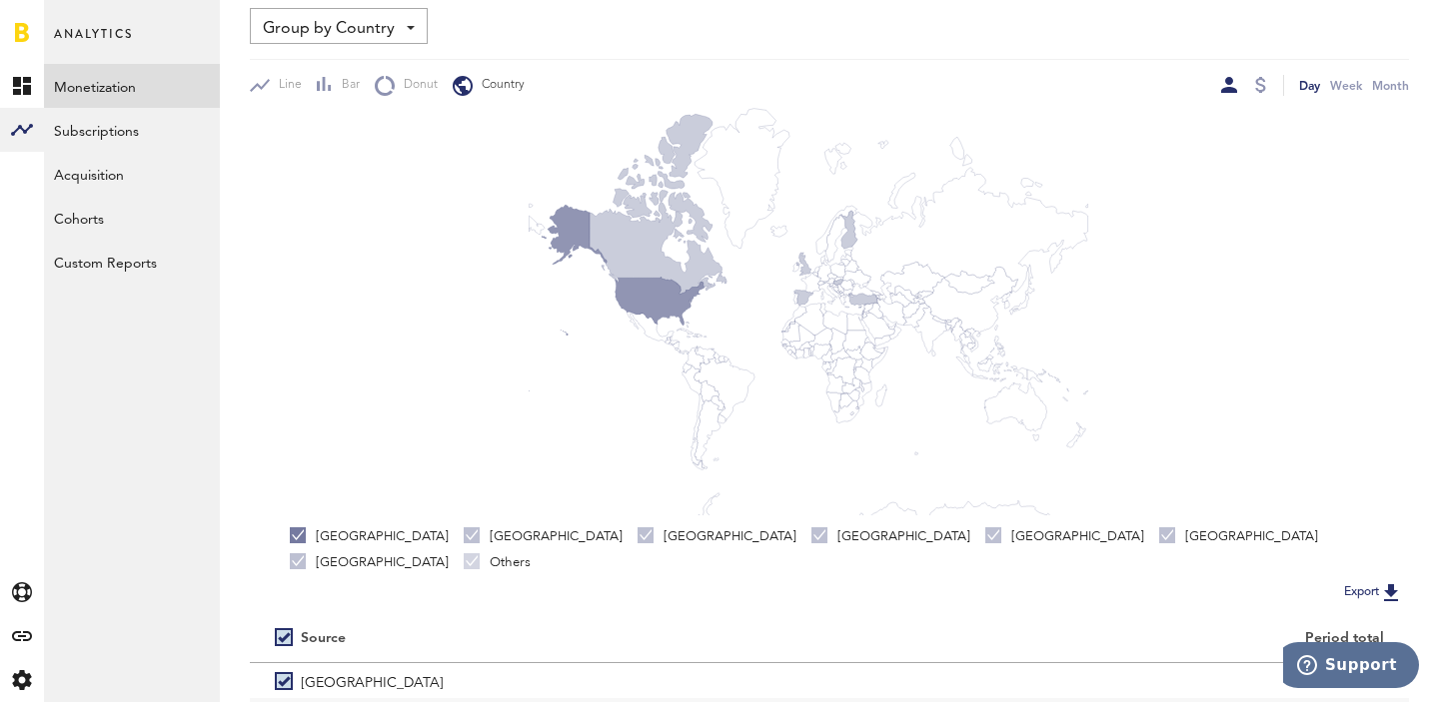
scroll to position [0, 0]
